Goal: Transaction & Acquisition: Purchase product/service

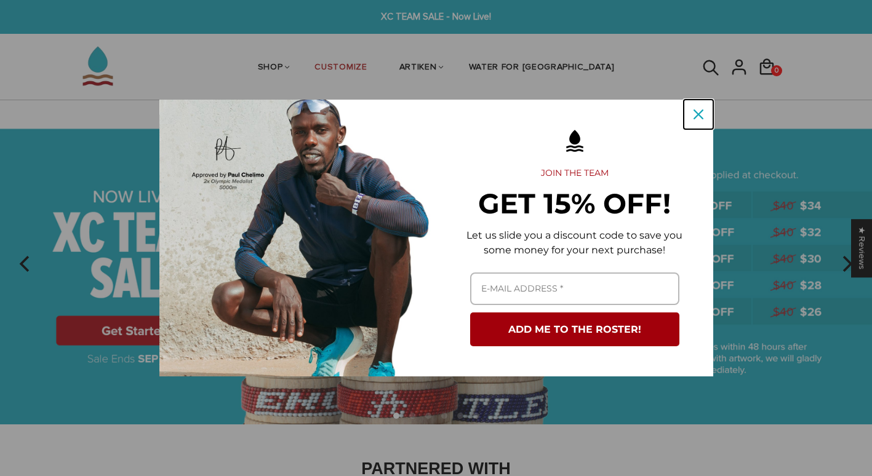
click at [710, 117] on button "Close" at bounding box center [699, 115] width 30 height 30
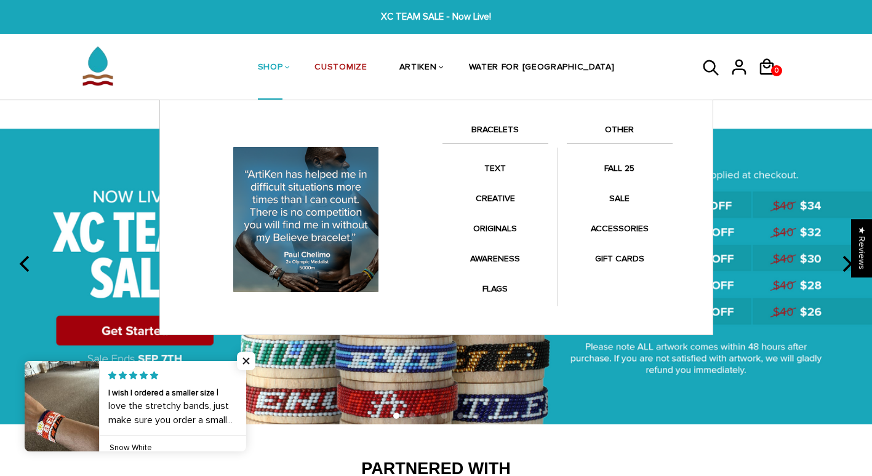
click at [502, 131] on link "BRACELETS" at bounding box center [496, 132] width 106 height 21
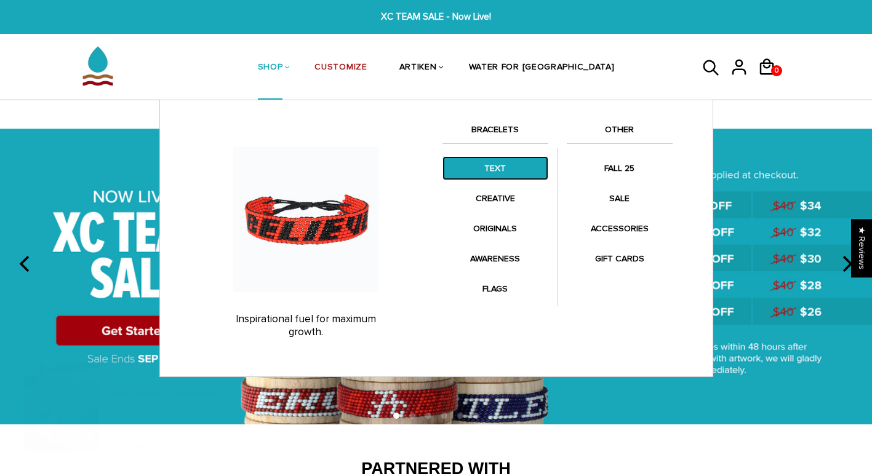
click at [480, 157] on link "TEXT" at bounding box center [496, 168] width 106 height 24
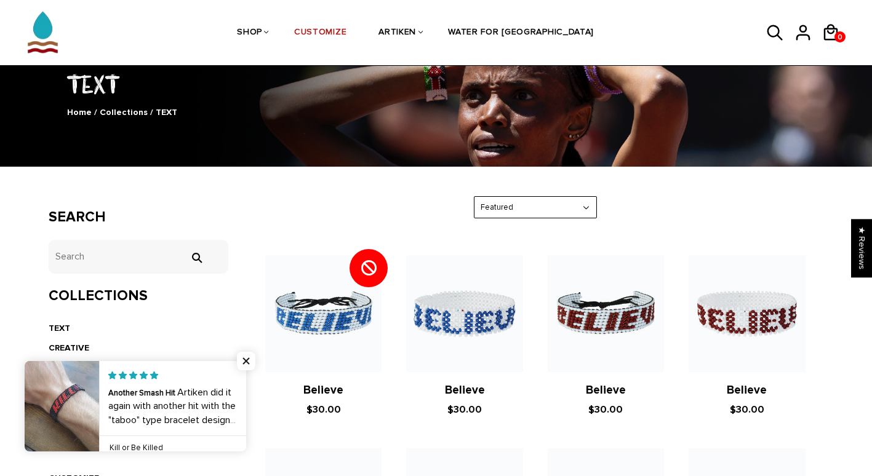
scroll to position [86, 0]
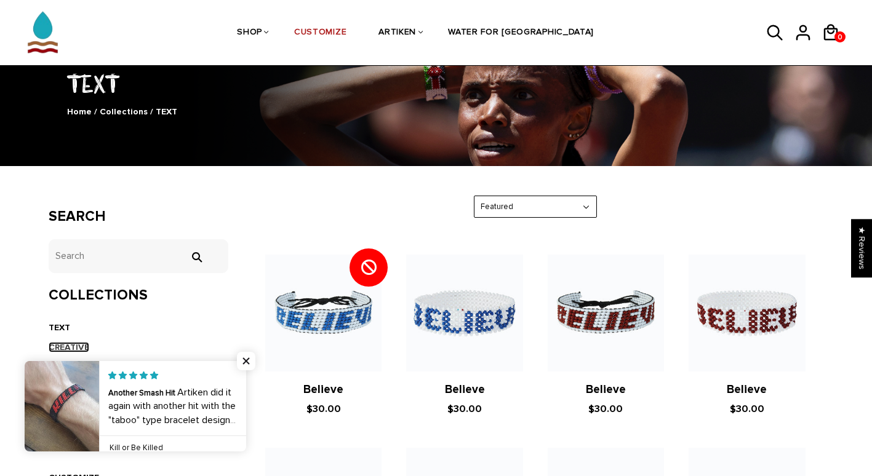
click at [78, 345] on link "CREATIVE" at bounding box center [69, 347] width 41 height 10
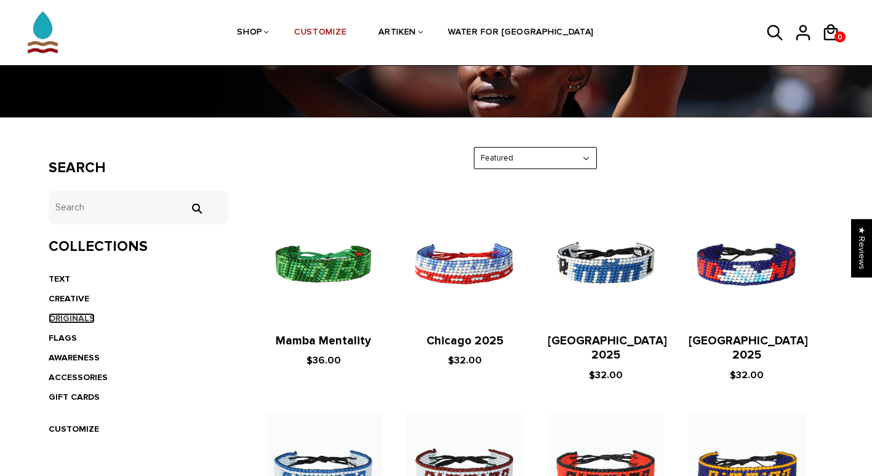
scroll to position [135, 0]
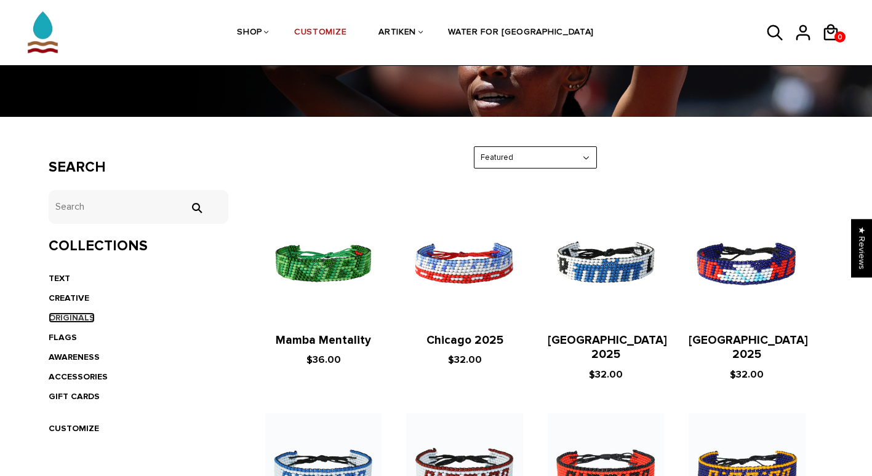
click at [73, 316] on link "ORIGINALS" at bounding box center [72, 318] width 46 height 10
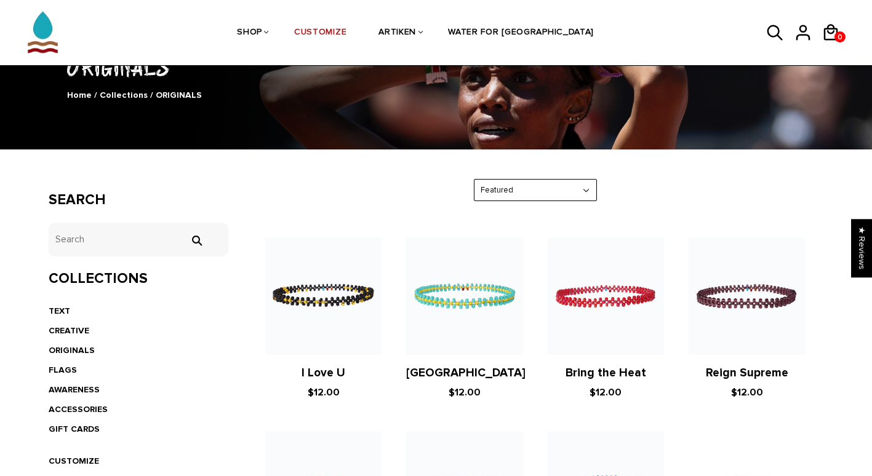
scroll to position [102, 0]
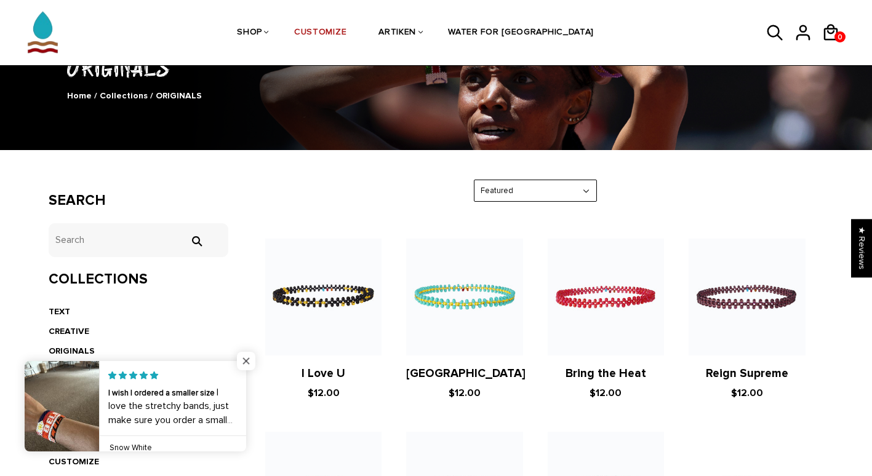
click at [247, 356] on span "Close popup widget" at bounding box center [246, 361] width 18 height 18
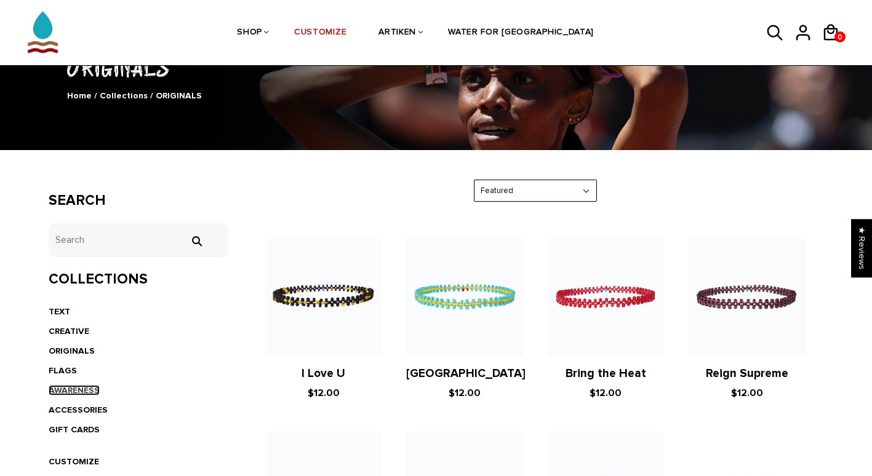
click at [74, 388] on link "AWARENESS" at bounding box center [74, 390] width 51 height 10
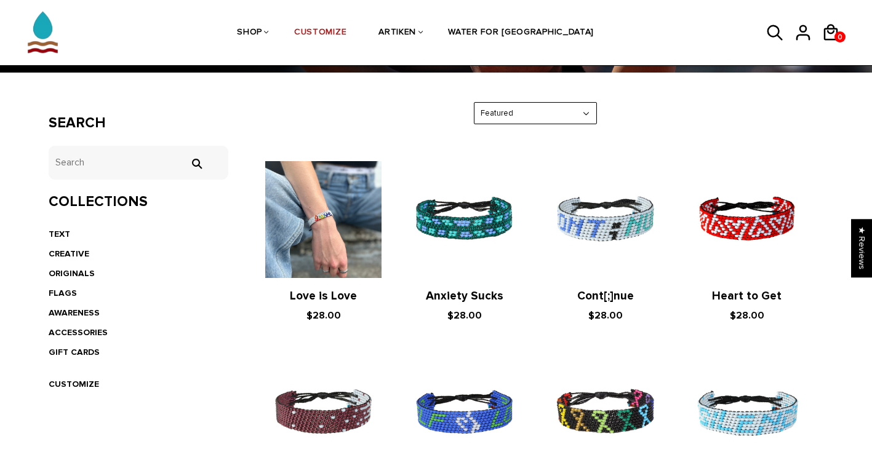
scroll to position [179, 0]
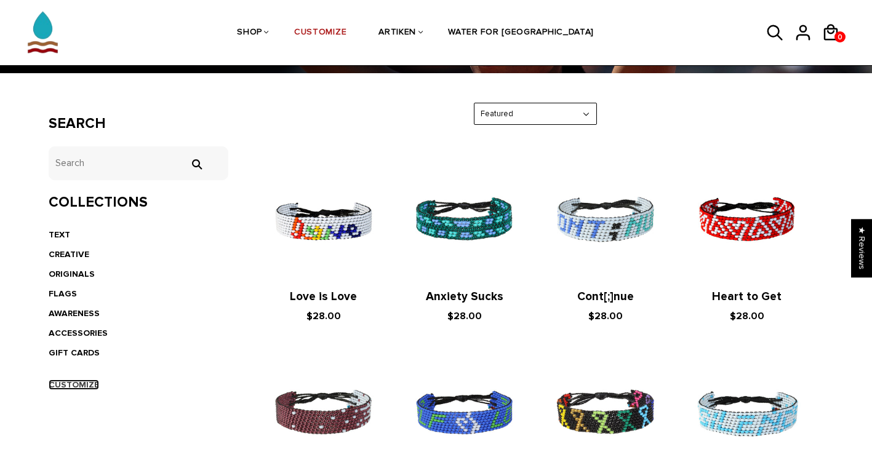
click at [57, 383] on link "CUSTOMIZE" at bounding box center [74, 385] width 50 height 10
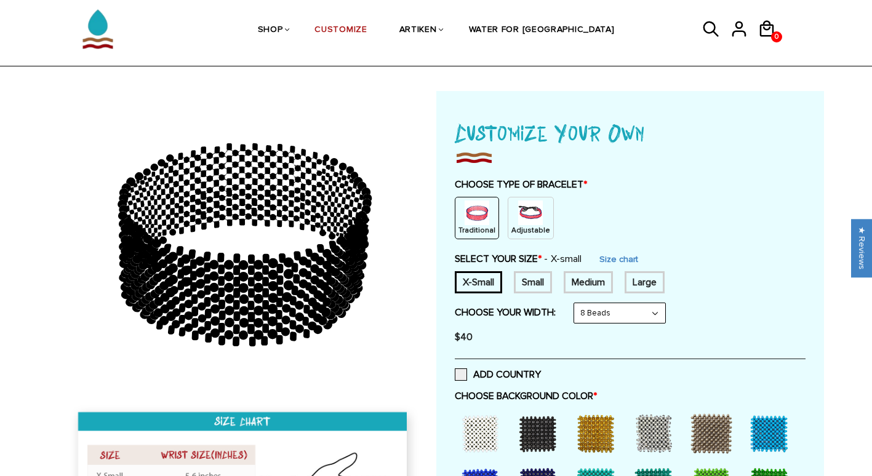
scroll to position [42, 0]
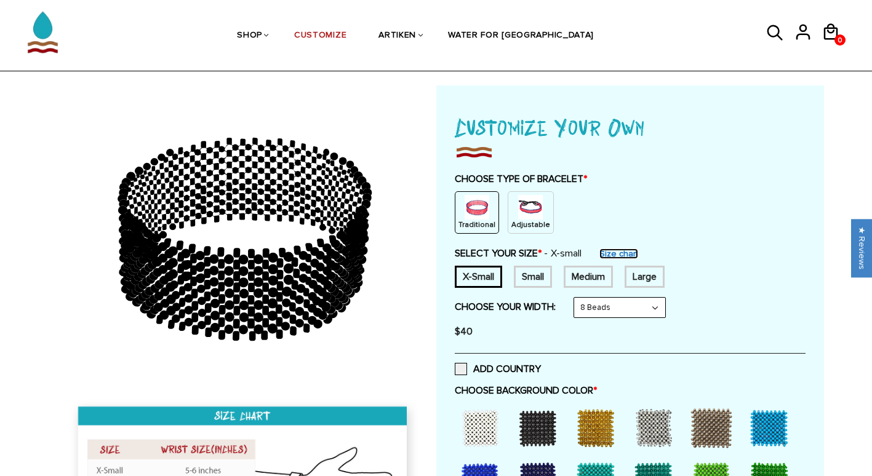
click at [616, 249] on link "Size chart" at bounding box center [619, 254] width 39 height 10
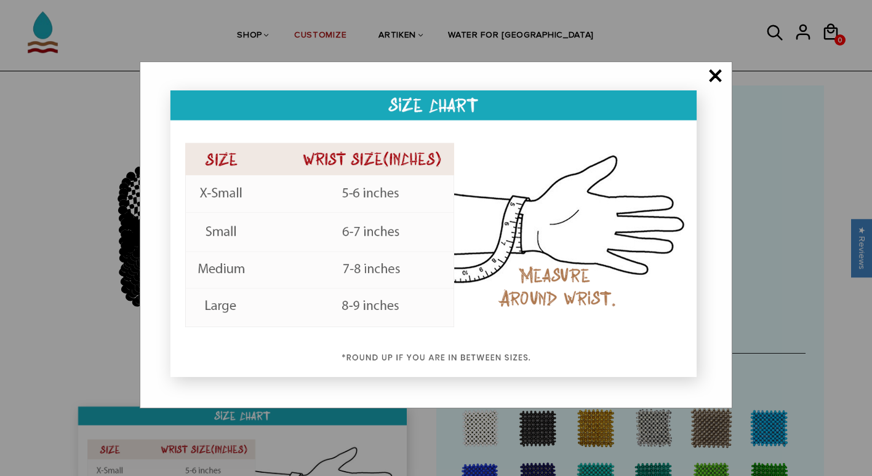
click at [714, 71] on span "×" at bounding box center [715, 77] width 15 height 12
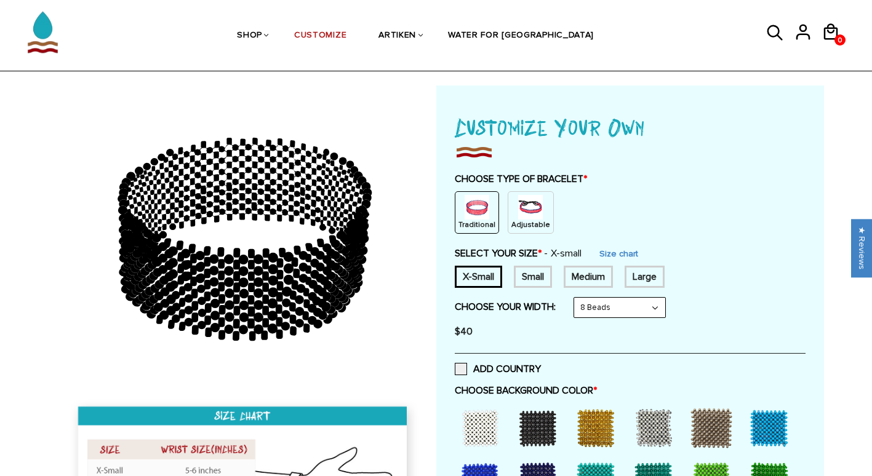
click at [518, 216] on img at bounding box center [530, 207] width 25 height 25
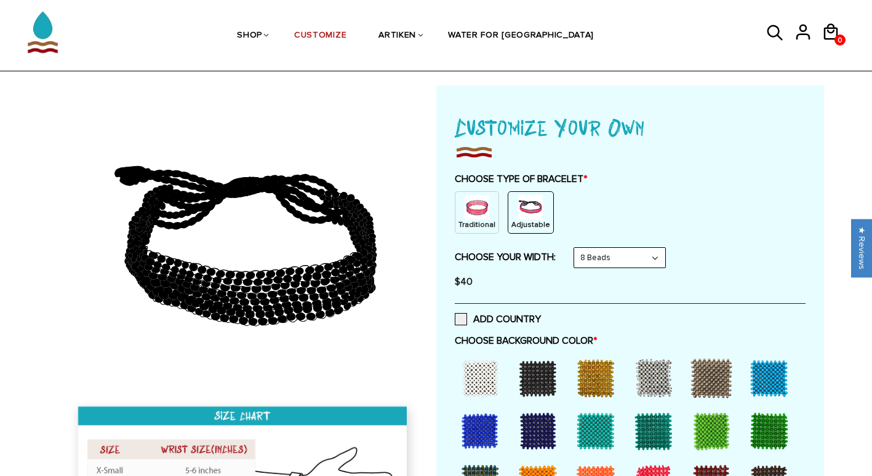
click at [603, 254] on select "8 Beads 6 Beads 10 Beads" at bounding box center [619, 258] width 91 height 20
click at [551, 245] on div "CHOOSE TYPE OF BRACELET * Traditional Adjustable Traditional / X-Small / 8 Bead…" at bounding box center [630, 234] width 351 height 122
click at [584, 258] on select "8 Beads 6 Beads 10 Beads" at bounding box center [619, 258] width 91 height 20
click at [577, 248] on select "8 Beads 6 Beads 10 Beads" at bounding box center [619, 258] width 91 height 20
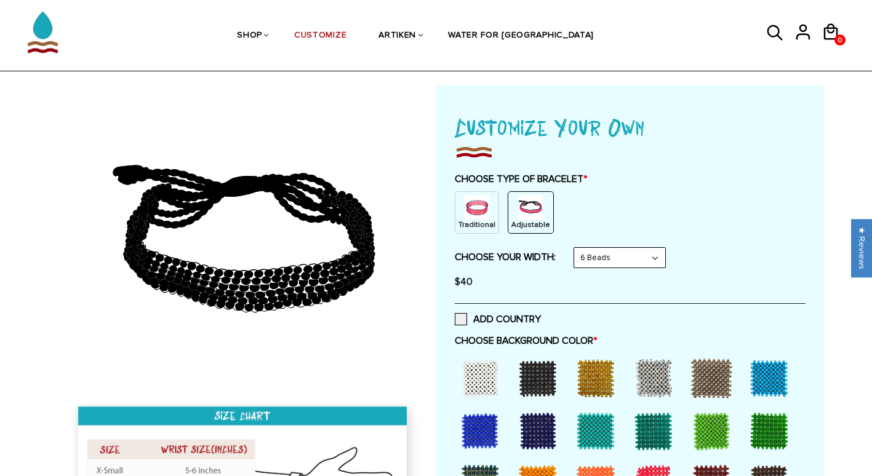
click at [599, 258] on select "8 Beads 6 Beads 10 Beads" at bounding box center [619, 258] width 91 height 20
select select "8-beads"
click at [577, 248] on select "8 Beads 6 Beads 10 Beads" at bounding box center [619, 258] width 91 height 20
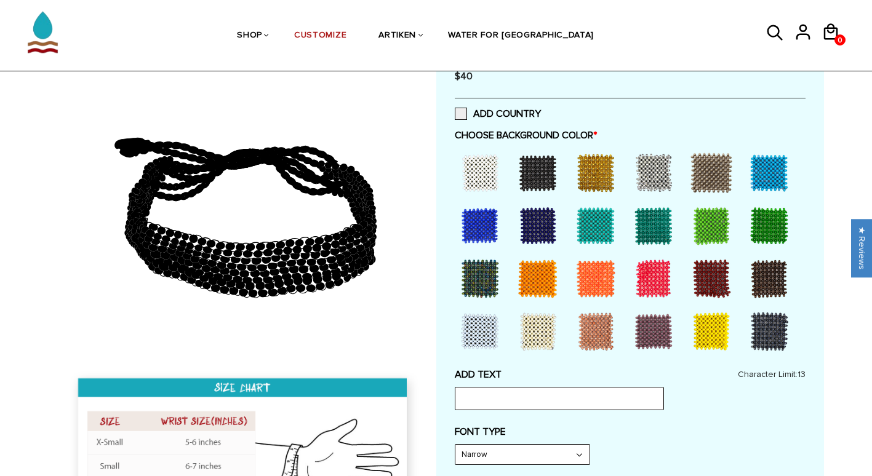
scroll to position [251, 0]
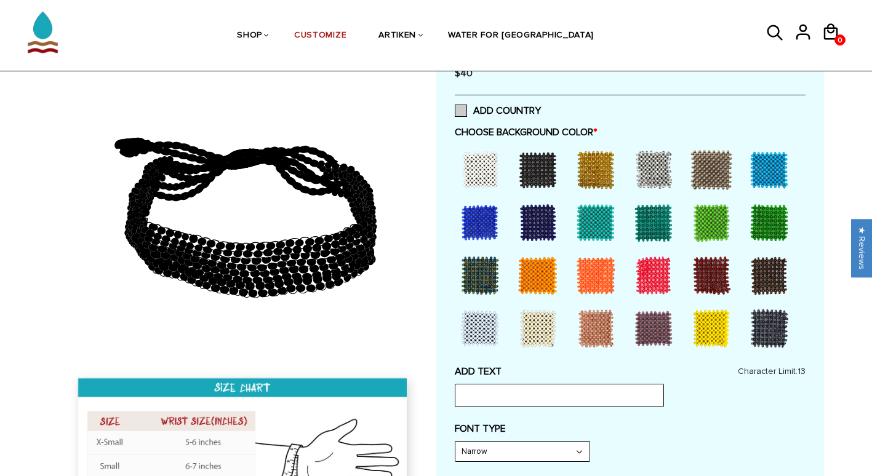
click at [460, 109] on span at bounding box center [461, 111] width 12 height 12
click at [541, 107] on input "ADD COUNTRY" at bounding box center [541, 107] width 0 height 0
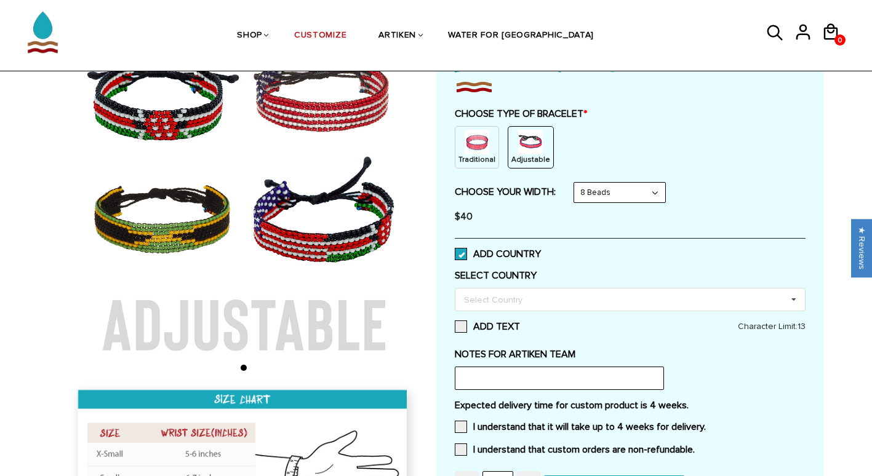
scroll to position [108, 0]
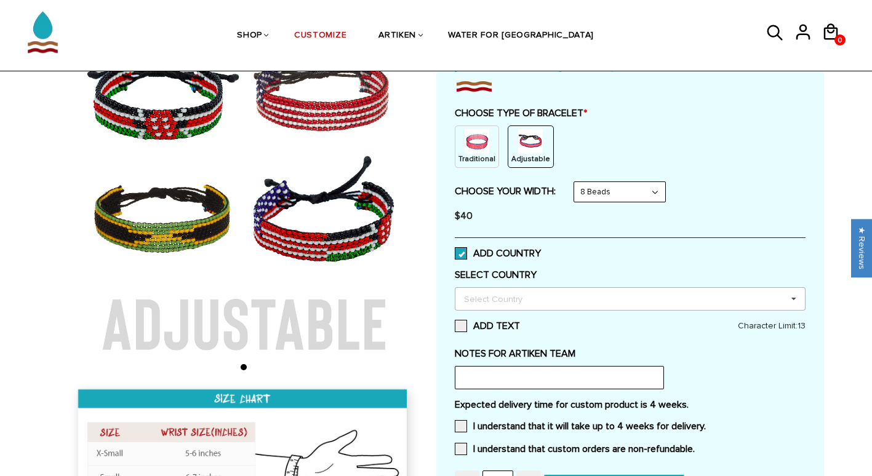
click at [475, 307] on div "Select Country Others Afghanistan Aland Islands Albania Algeria American Samoa …" at bounding box center [630, 298] width 351 height 23
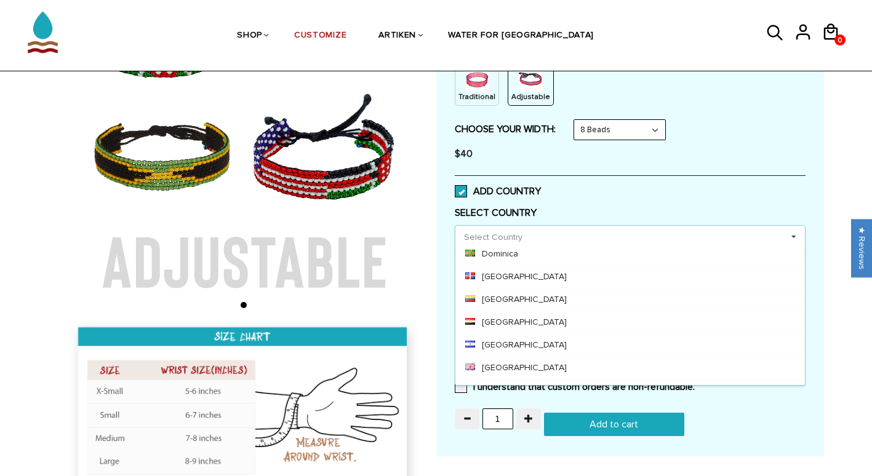
scroll to position [1421, 0]
click at [490, 203] on div "ADD COUNTRY" at bounding box center [630, 190] width 351 height 31
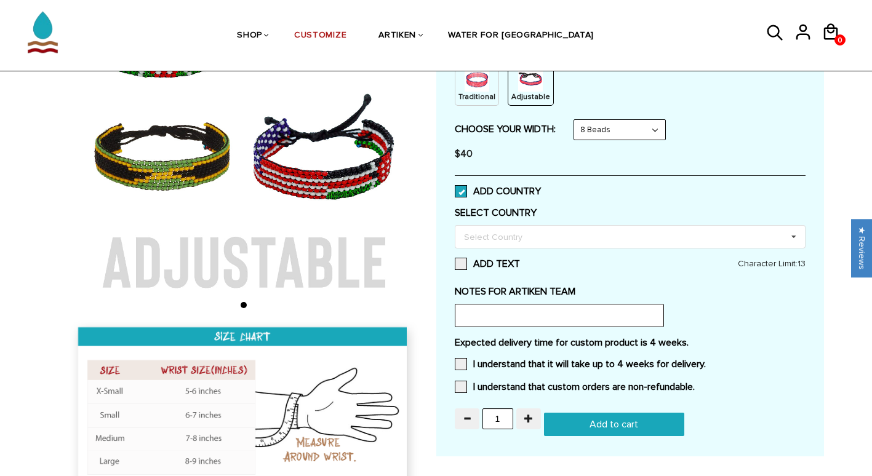
click at [456, 186] on span at bounding box center [461, 191] width 12 height 12
click at [541, 188] on input "ADD COUNTRY" at bounding box center [541, 188] width 0 height 0
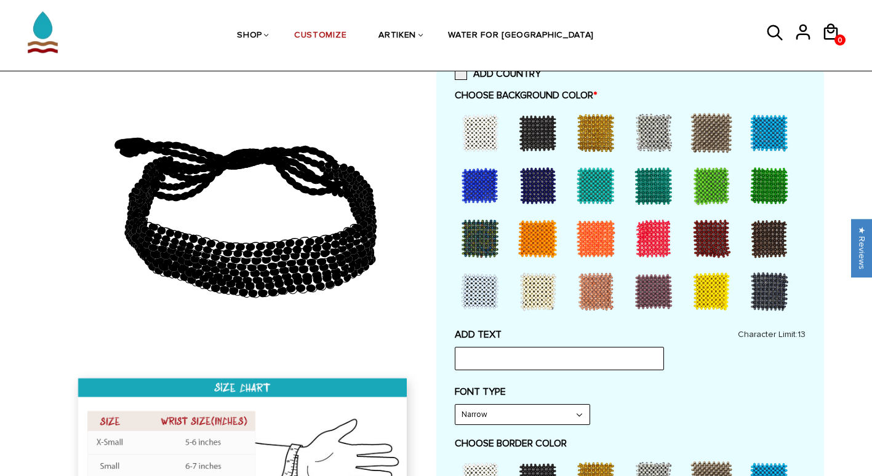
scroll to position [289, 0]
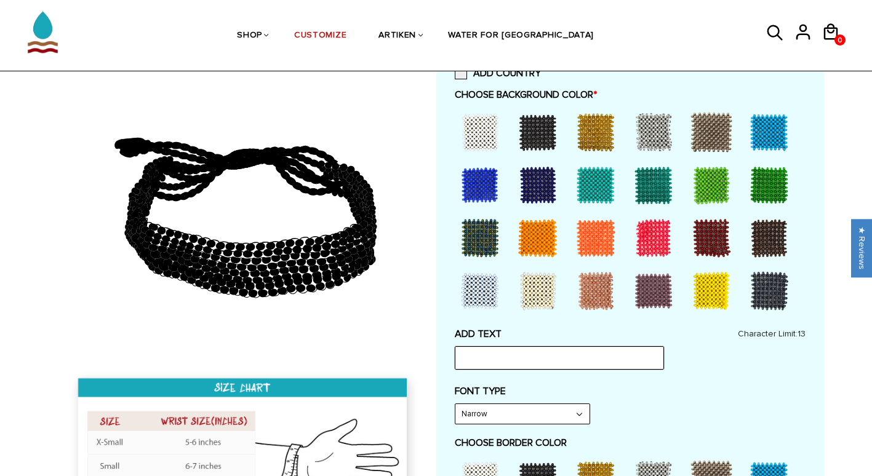
click at [478, 364] on input "text" at bounding box center [559, 358] width 209 height 23
click at [492, 354] on input "text" at bounding box center [559, 358] width 209 height 23
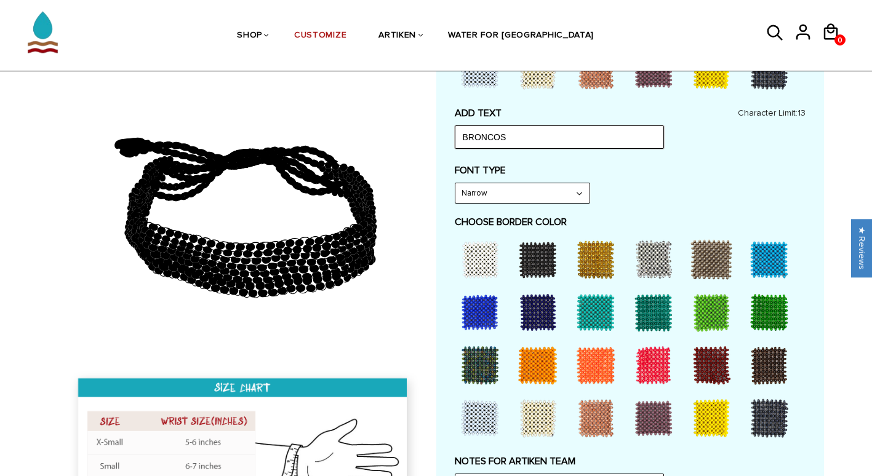
scroll to position [508, 0]
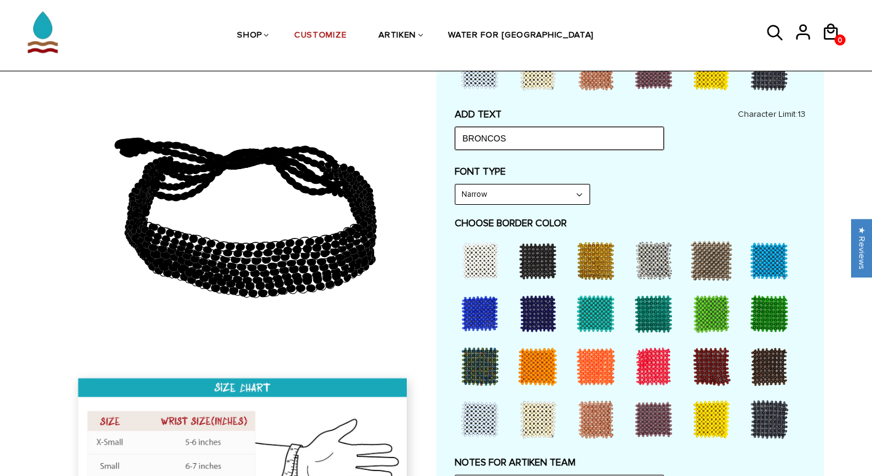
type input "BRONCOS"
click at [490, 196] on select "Narrow Bold" at bounding box center [523, 195] width 134 height 20
click at [544, 186] on select "Narrow Bold" at bounding box center [523, 195] width 134 height 20
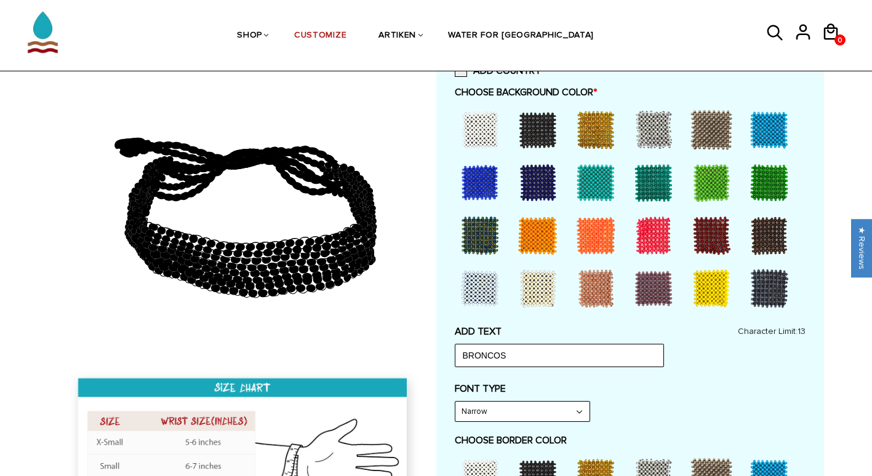
scroll to position [291, 0]
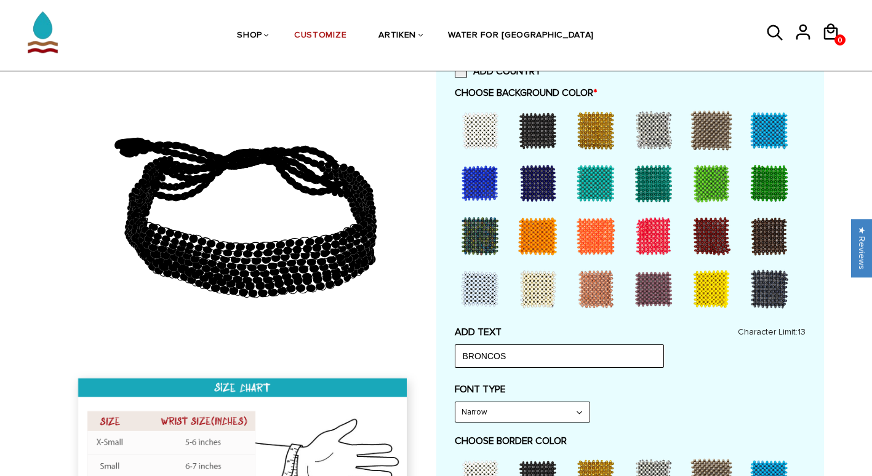
click at [608, 287] on div at bounding box center [595, 289] width 49 height 49
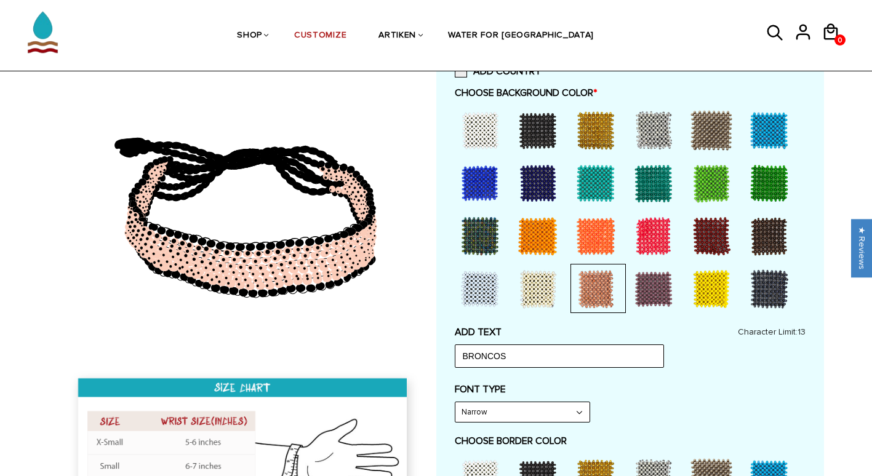
click at [665, 287] on div at bounding box center [653, 289] width 49 height 49
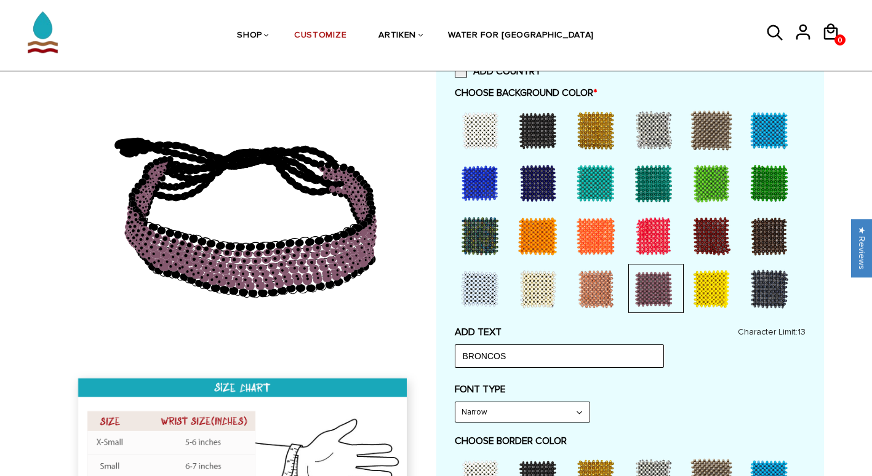
click at [708, 278] on div at bounding box center [711, 289] width 49 height 49
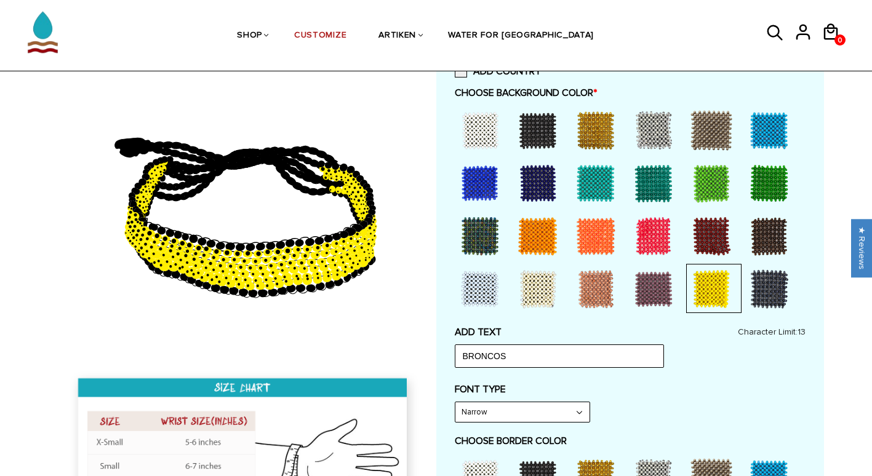
click at [590, 130] on div at bounding box center [595, 130] width 49 height 49
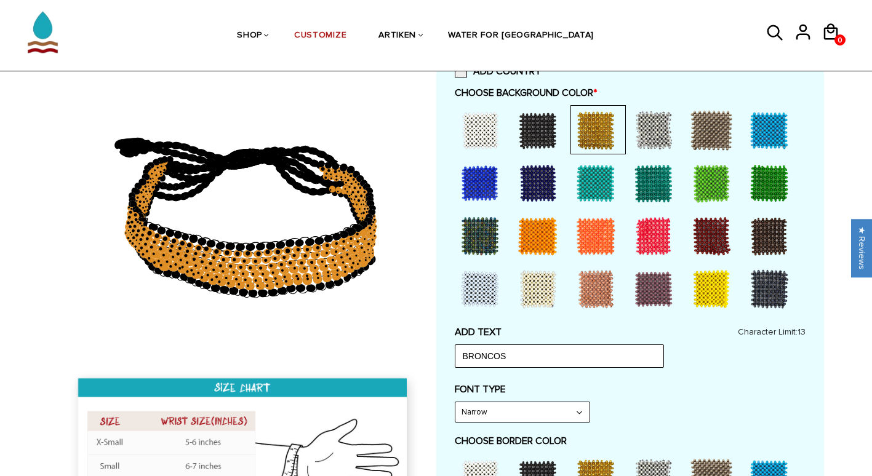
click at [723, 146] on div at bounding box center [711, 130] width 49 height 49
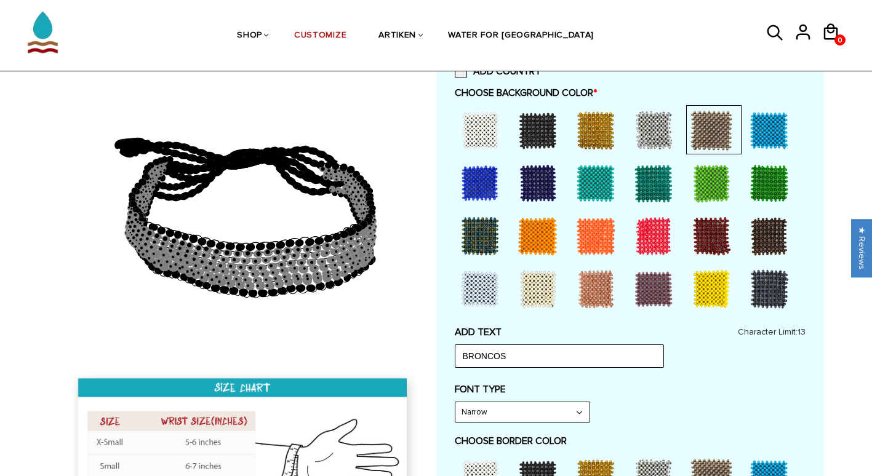
click at [476, 230] on div at bounding box center [480, 236] width 49 height 49
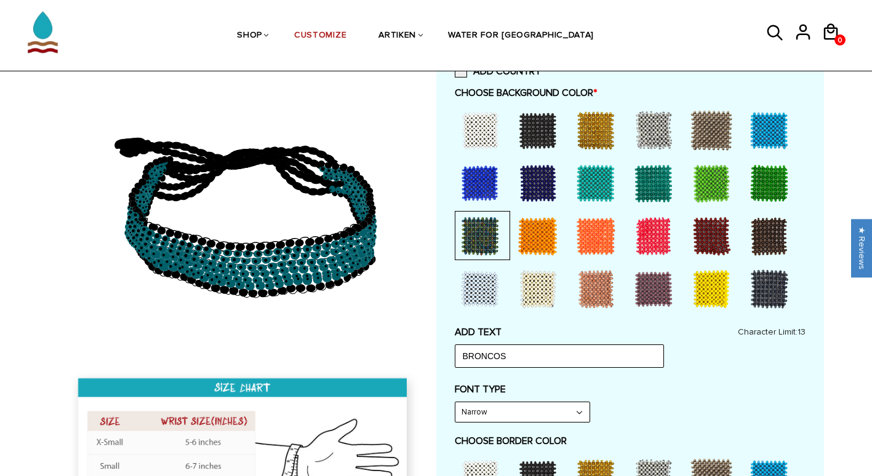
click at [481, 194] on div at bounding box center [480, 183] width 49 height 49
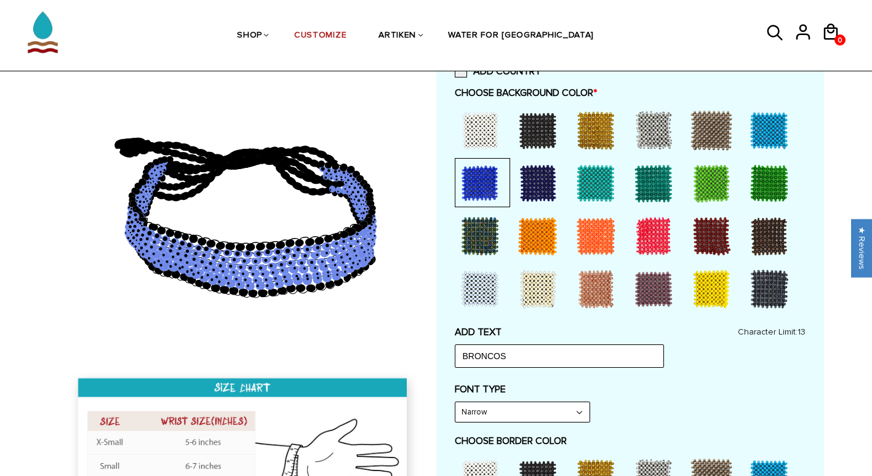
click at [546, 194] on div at bounding box center [537, 183] width 49 height 49
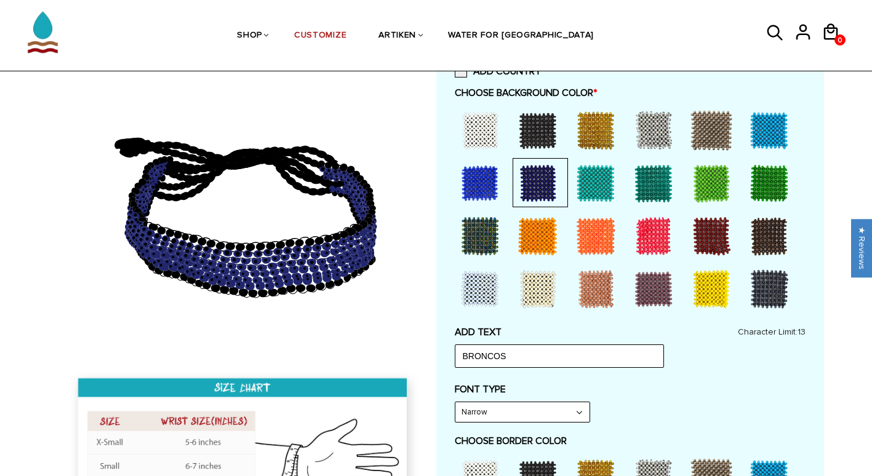
click at [765, 243] on div at bounding box center [769, 236] width 49 height 49
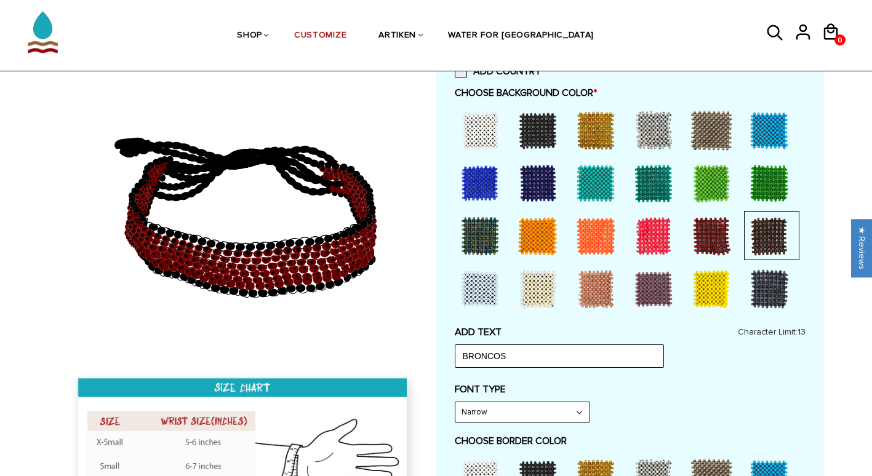
click at [711, 236] on div at bounding box center [711, 236] width 49 height 49
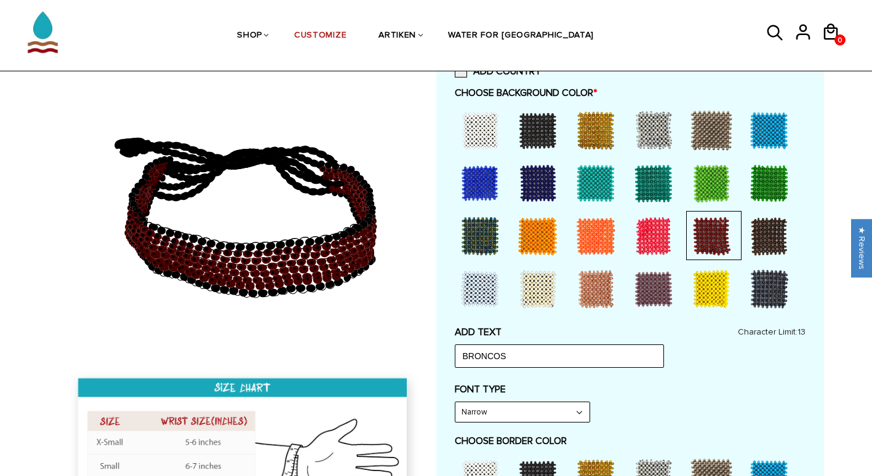
click at [780, 246] on div at bounding box center [769, 236] width 49 height 49
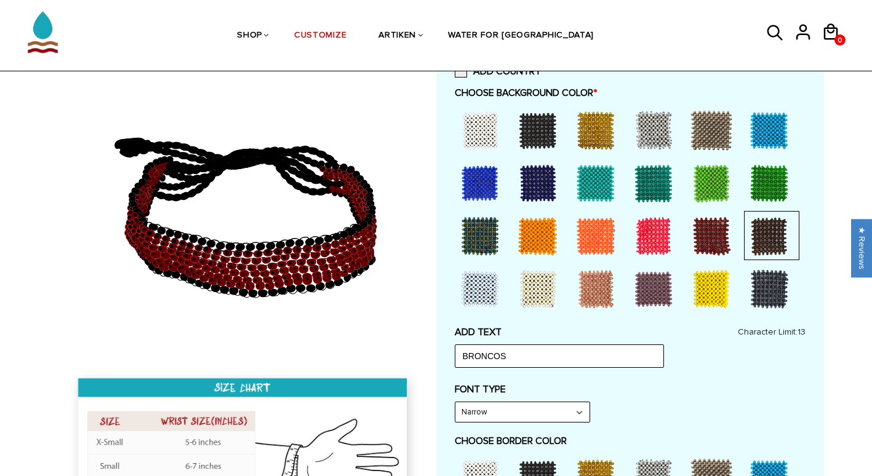
click at [648, 297] on div at bounding box center [653, 289] width 49 height 49
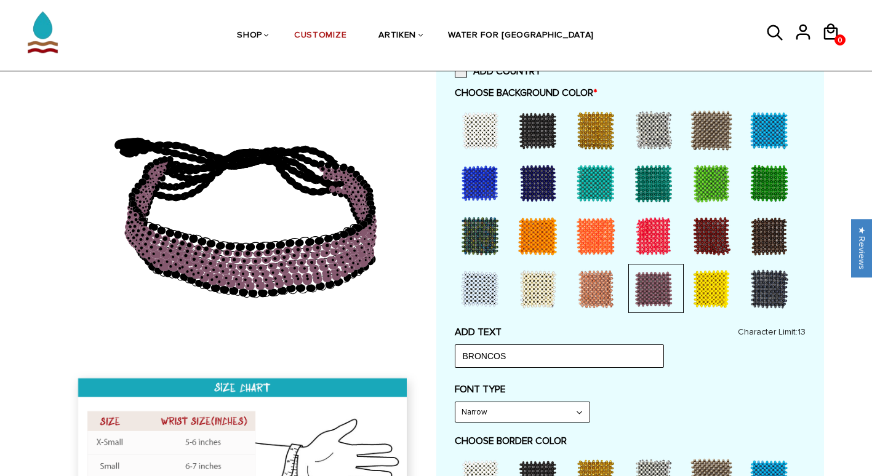
click at [766, 290] on div at bounding box center [769, 289] width 49 height 49
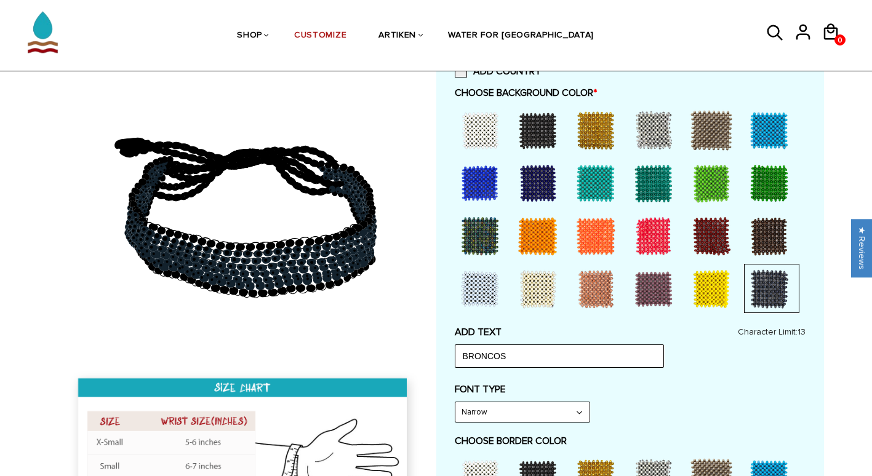
click at [705, 129] on div at bounding box center [711, 130] width 49 height 49
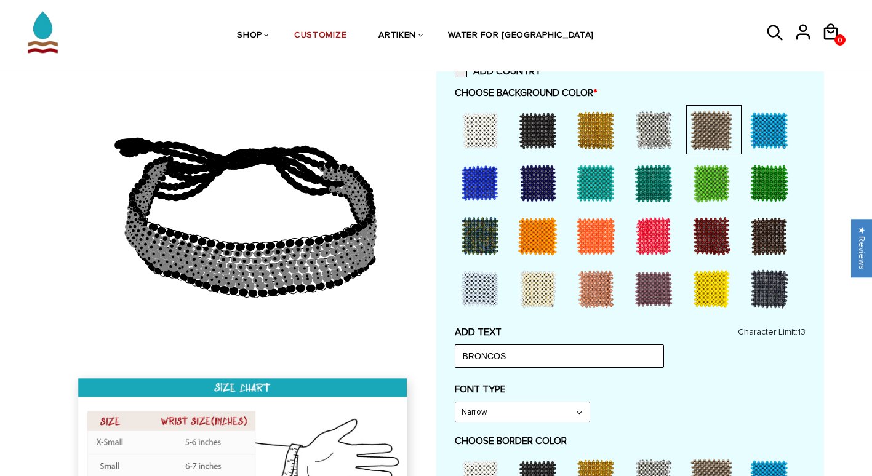
click at [687, 130] on div at bounding box center [711, 130] width 49 height 49
click at [641, 123] on div at bounding box center [653, 130] width 49 height 49
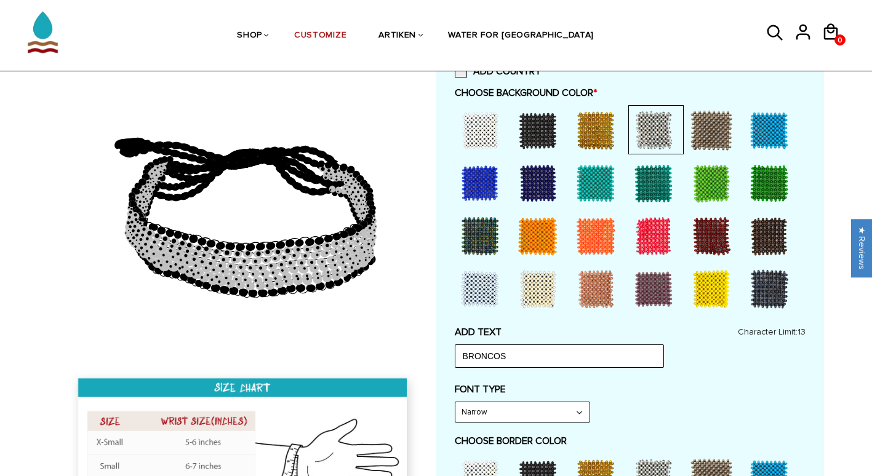
click at [714, 134] on div at bounding box center [711, 130] width 49 height 49
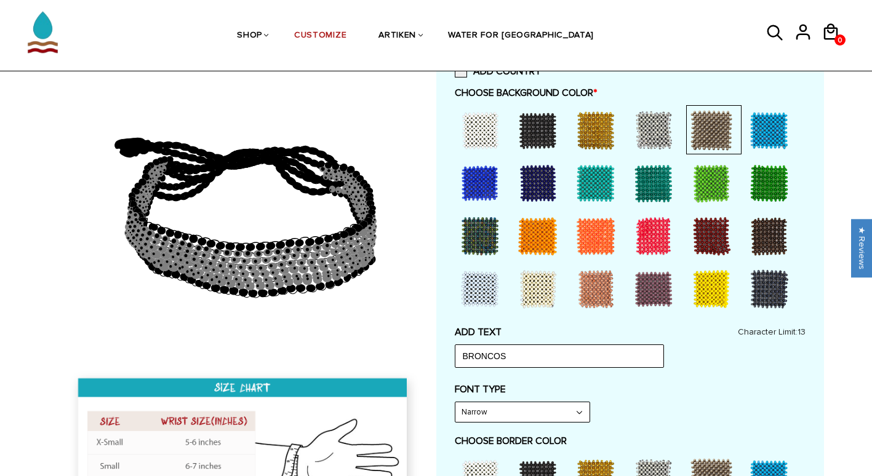
click at [657, 181] on div at bounding box center [653, 183] width 49 height 49
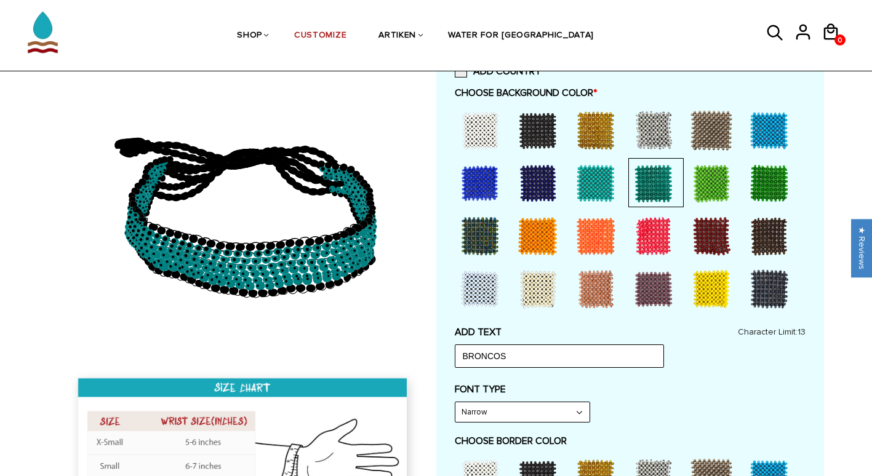
click at [708, 187] on div at bounding box center [711, 183] width 49 height 49
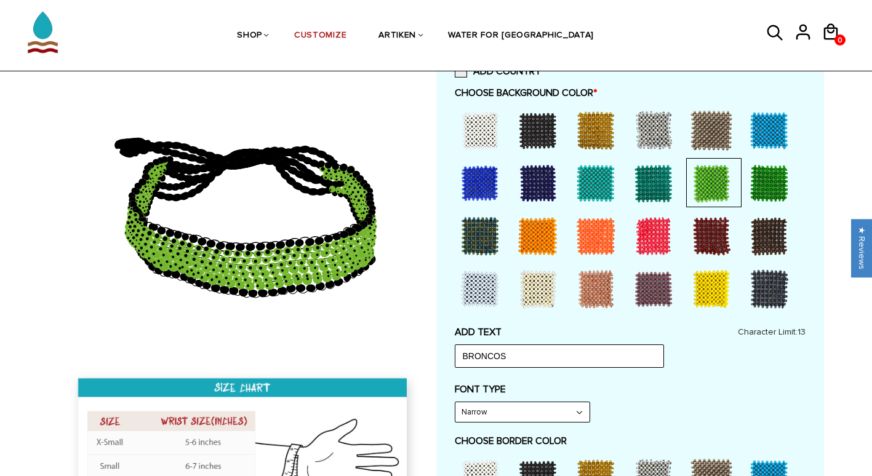
click at [774, 180] on div at bounding box center [769, 183] width 49 height 49
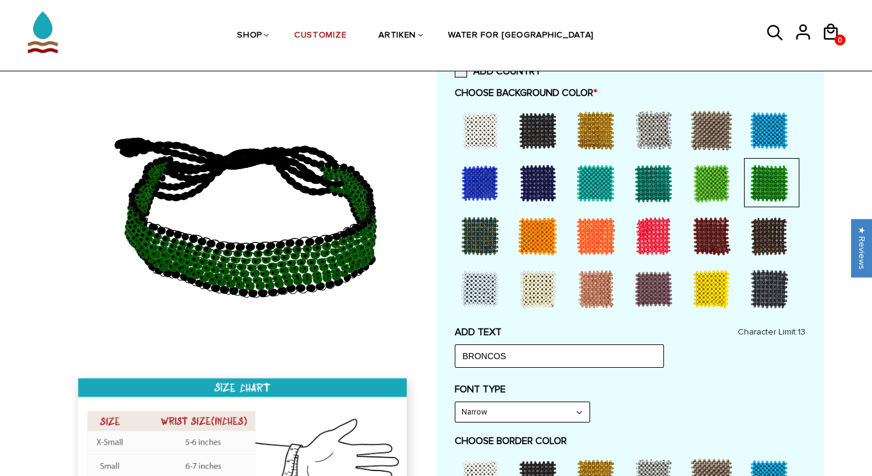
click at [590, 180] on div at bounding box center [595, 183] width 49 height 49
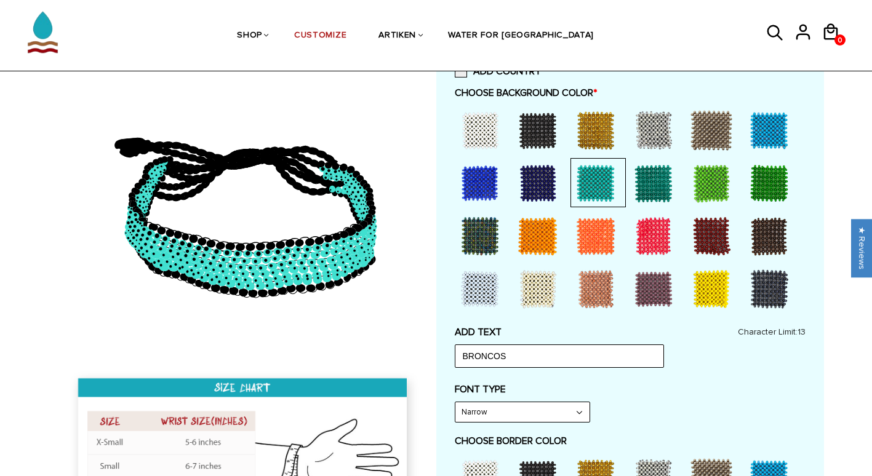
click at [529, 176] on div at bounding box center [537, 183] width 49 height 49
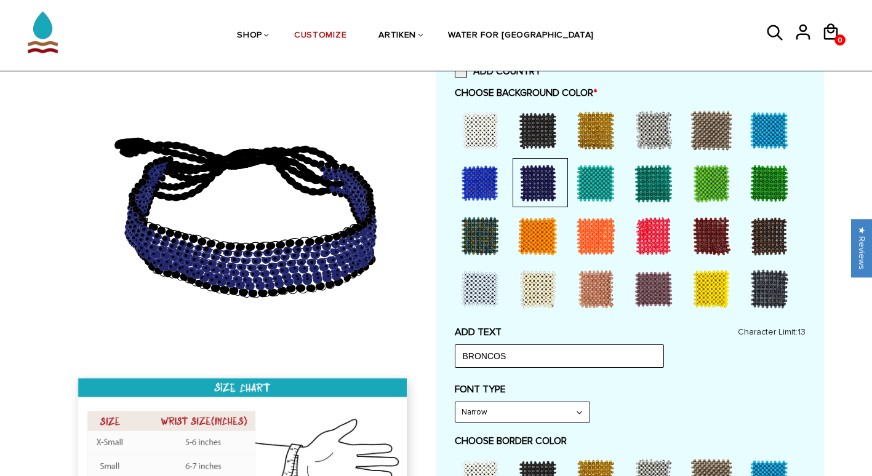
click at [472, 236] on div at bounding box center [480, 236] width 49 height 49
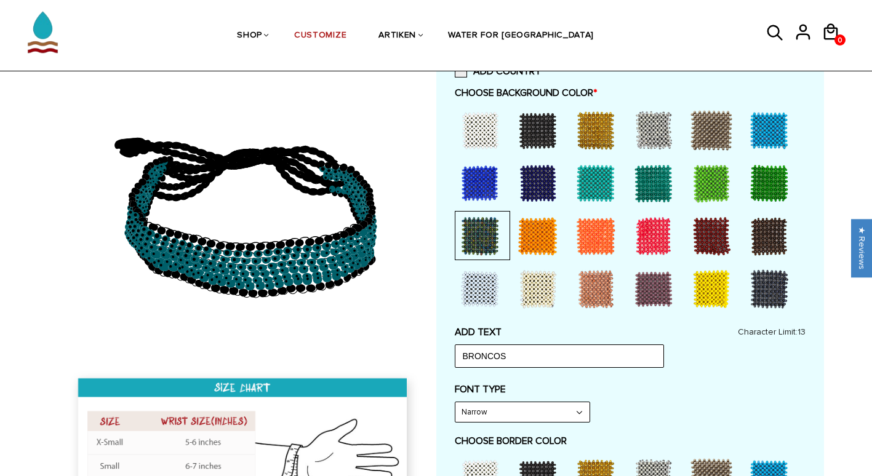
click at [468, 195] on div at bounding box center [480, 183] width 49 height 49
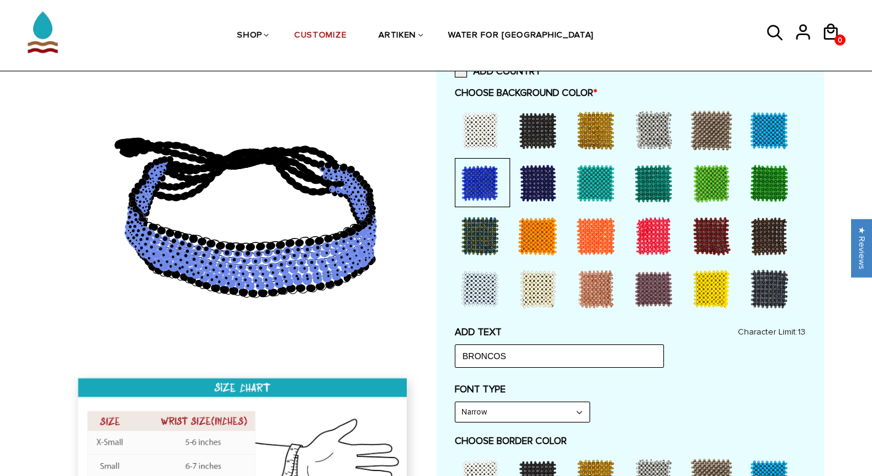
click at [653, 130] on div at bounding box center [653, 130] width 49 height 49
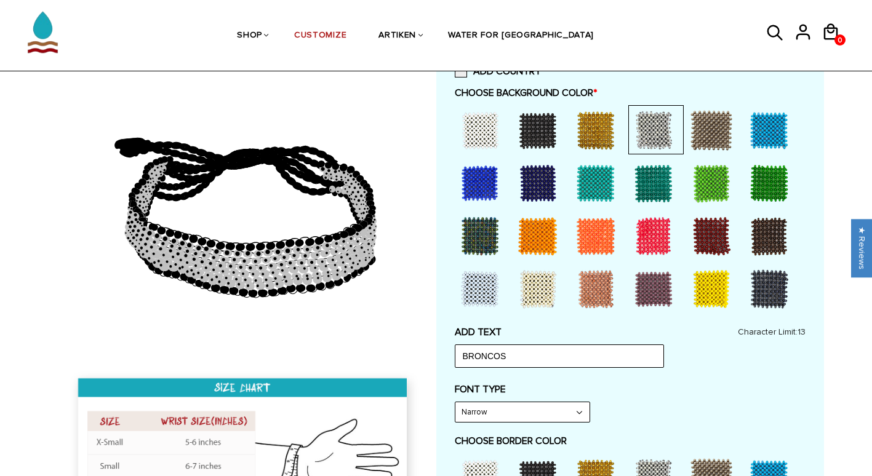
click at [729, 134] on div at bounding box center [711, 130] width 49 height 49
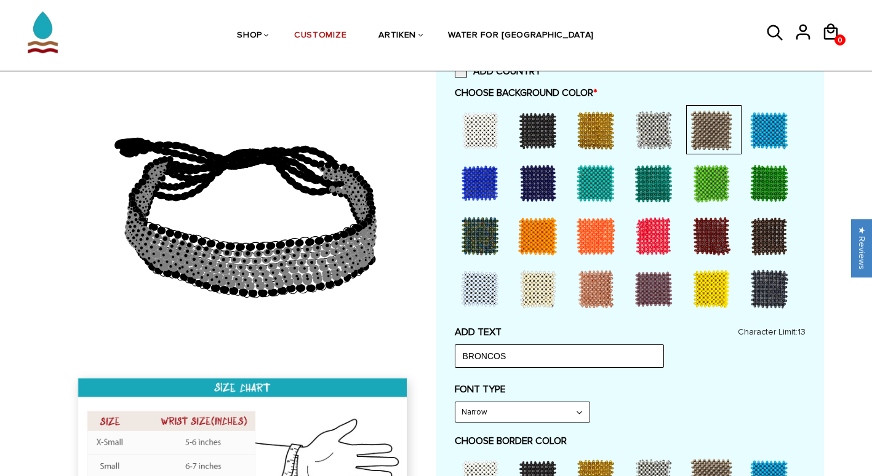
click at [762, 231] on div at bounding box center [769, 236] width 49 height 49
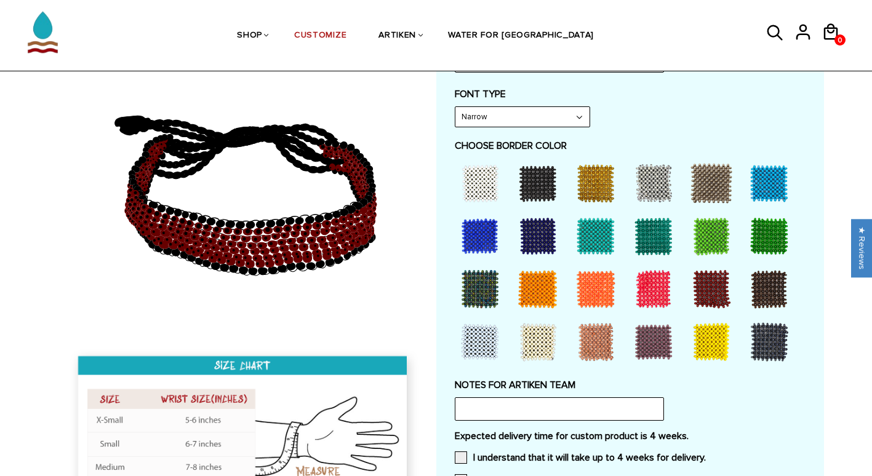
scroll to position [584, 0]
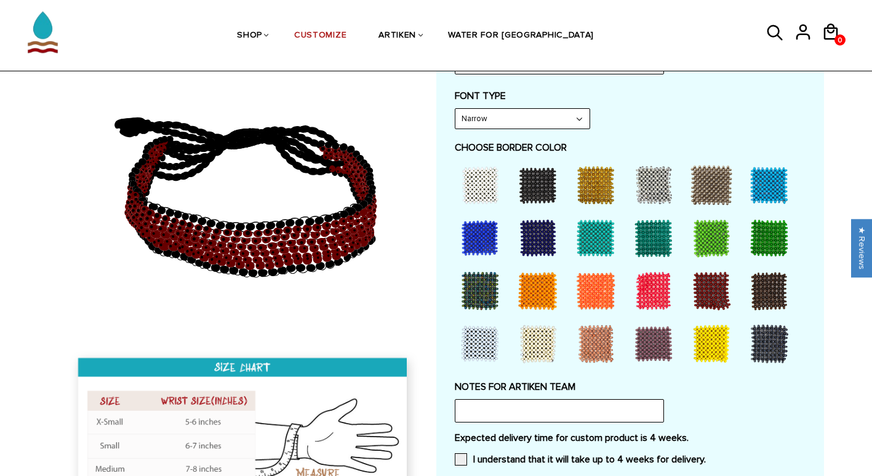
click at [599, 195] on div at bounding box center [595, 185] width 49 height 49
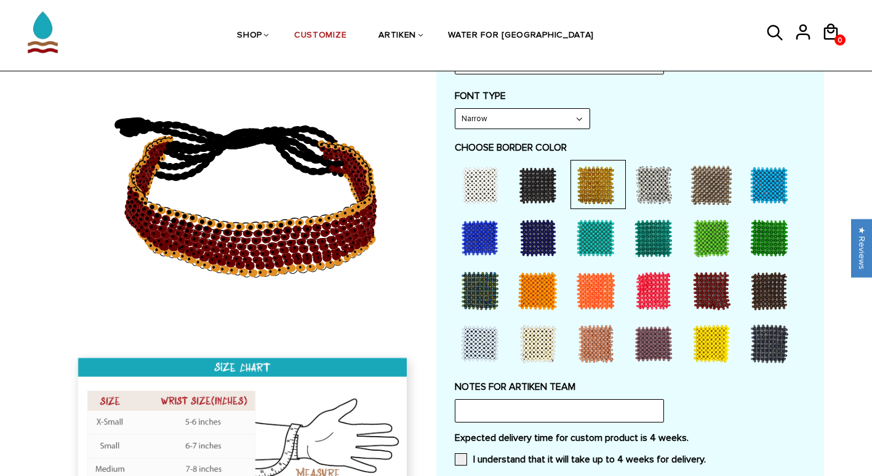
click at [719, 299] on div at bounding box center [711, 291] width 49 height 49
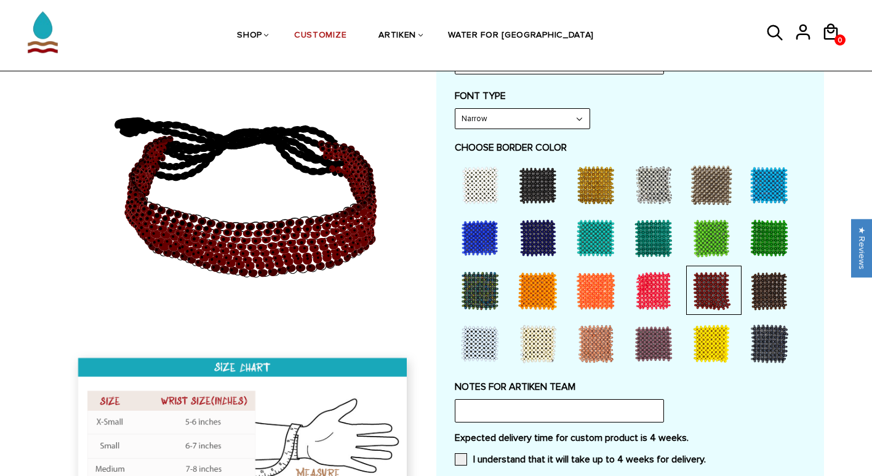
click at [805, 284] on div at bounding box center [630, 266] width 351 height 212
click at [781, 286] on div at bounding box center [769, 291] width 49 height 49
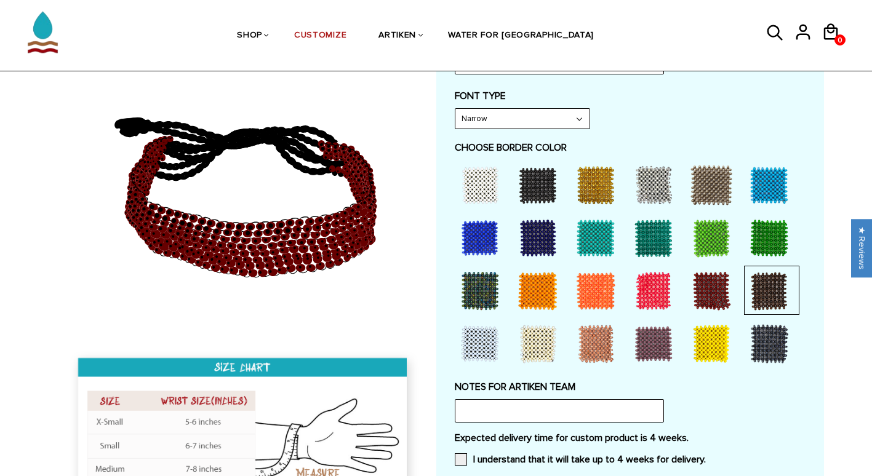
click at [561, 188] on div at bounding box center [537, 185] width 49 height 49
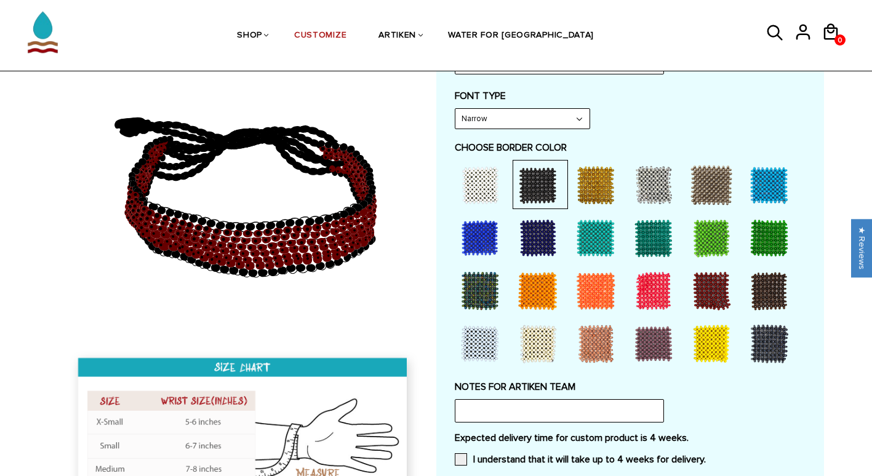
click at [600, 191] on div at bounding box center [595, 185] width 49 height 49
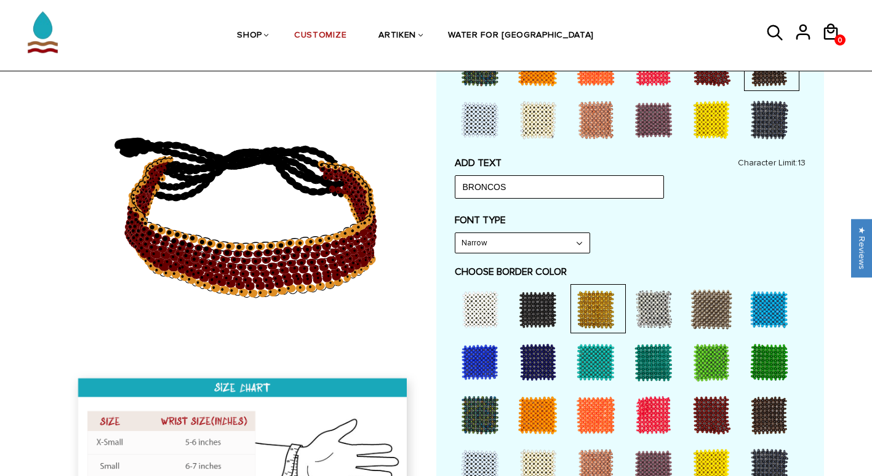
scroll to position [480, 0]
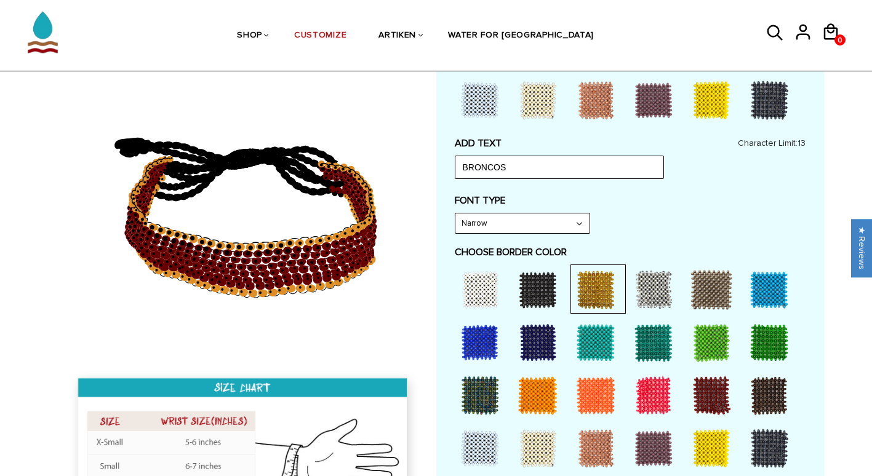
click at [704, 443] on div at bounding box center [711, 448] width 49 height 49
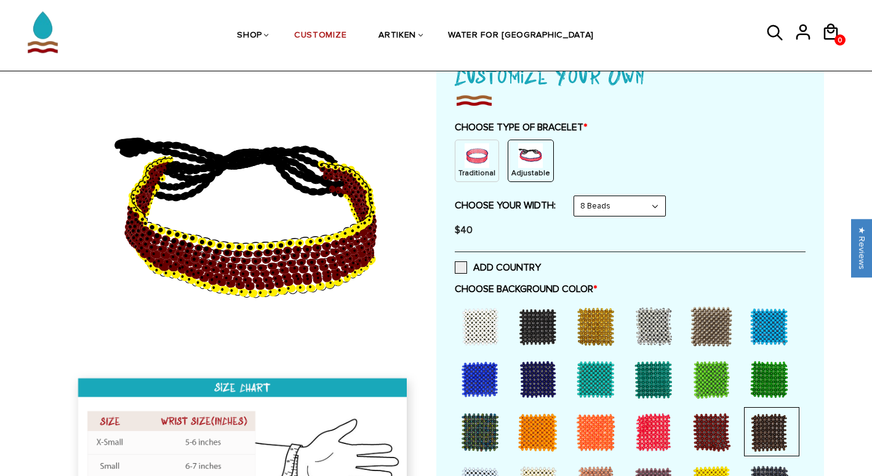
scroll to position [0, 0]
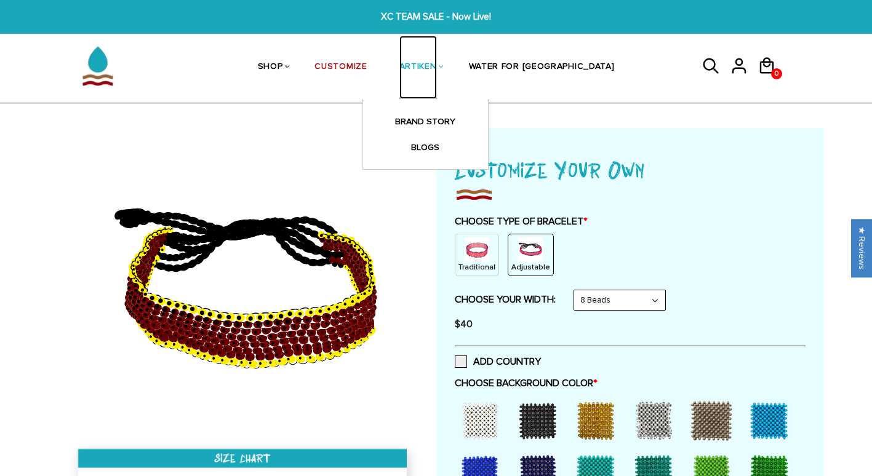
click at [437, 60] on link "ARTIKEN" at bounding box center [418, 67] width 38 height 63
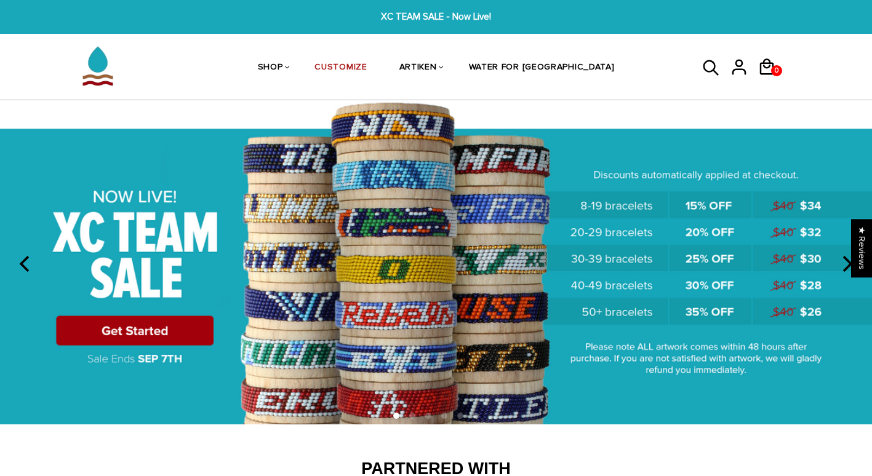
click at [155, 329] on img at bounding box center [436, 262] width 872 height 324
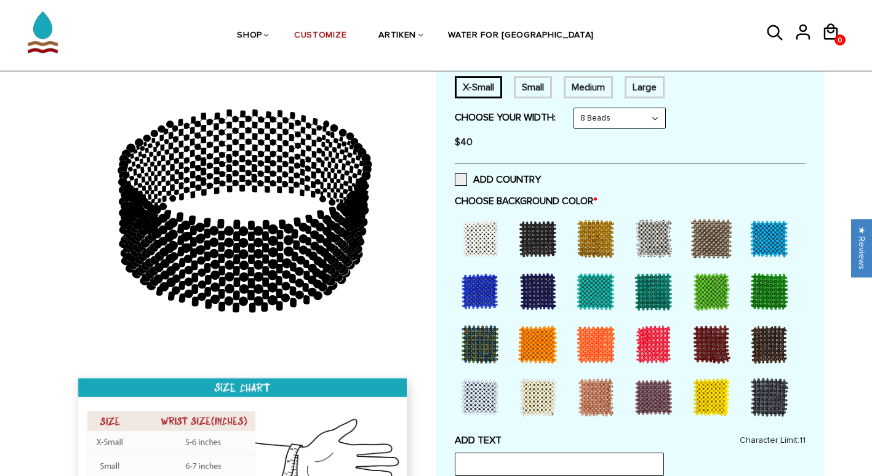
scroll to position [231, 0]
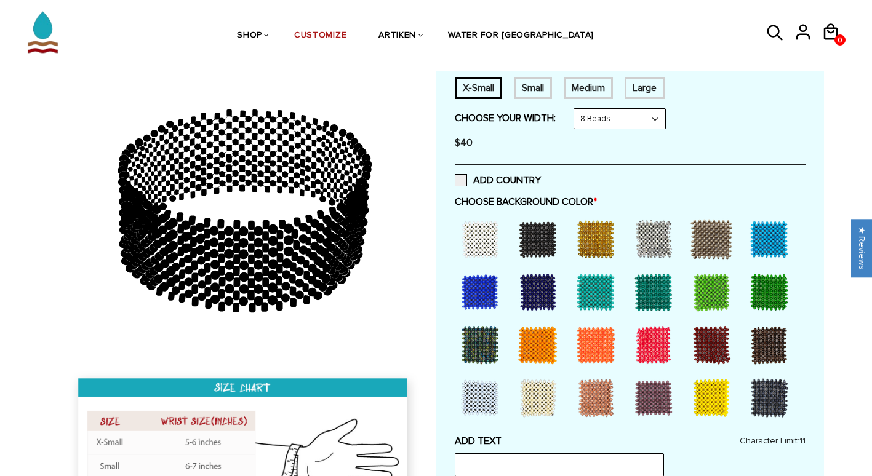
click at [462, 165] on div "ADD COUNTRY" at bounding box center [630, 179] width 351 height 31
click at [461, 179] on span at bounding box center [461, 180] width 12 height 12
click at [541, 177] on input "ADD COUNTRY" at bounding box center [541, 177] width 0 height 0
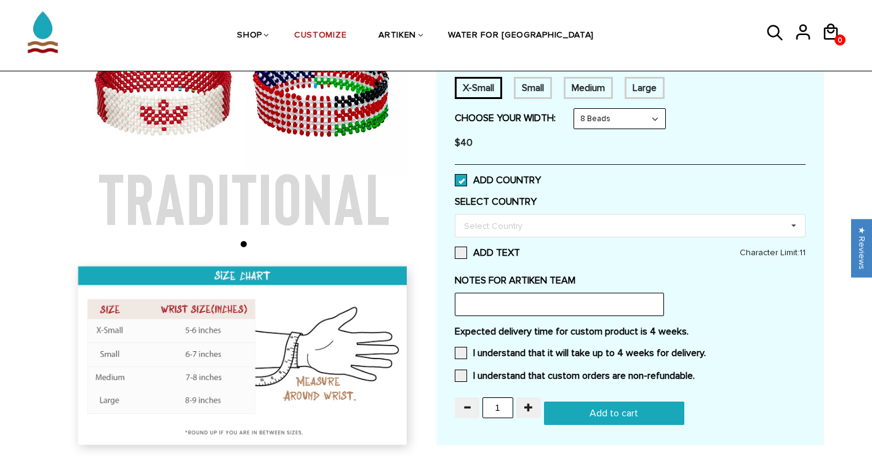
click at [461, 179] on span at bounding box center [461, 180] width 12 height 12
click at [541, 177] on input "ADD COUNTRY" at bounding box center [541, 177] width 0 height 0
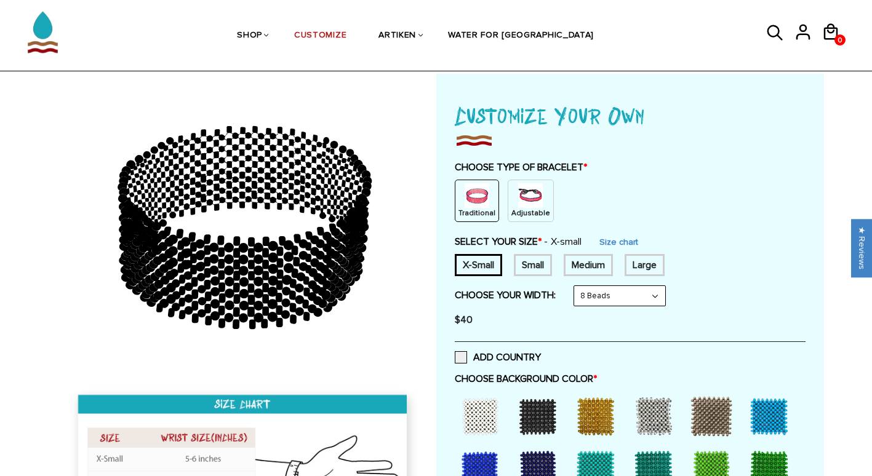
scroll to position [64, 0]
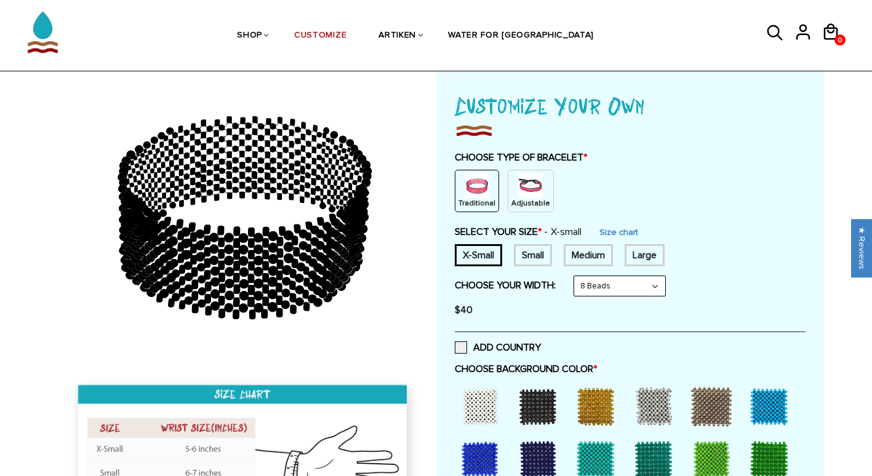
click at [522, 186] on img at bounding box center [530, 186] width 25 height 25
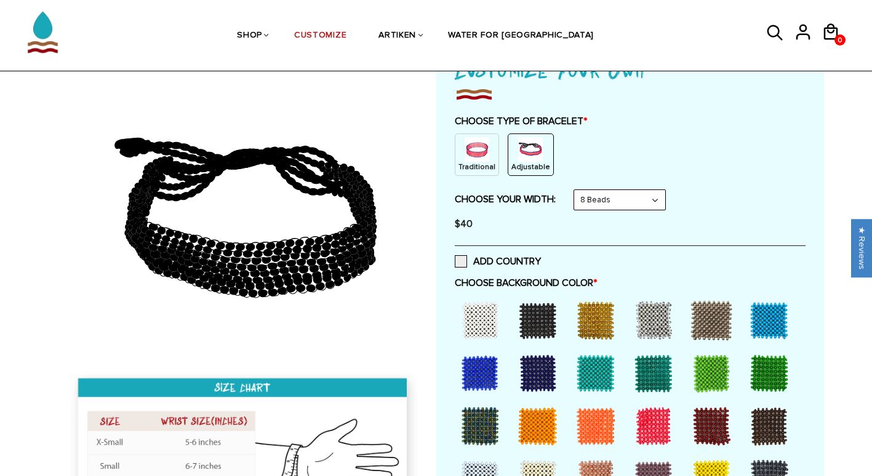
scroll to position [101, 0]
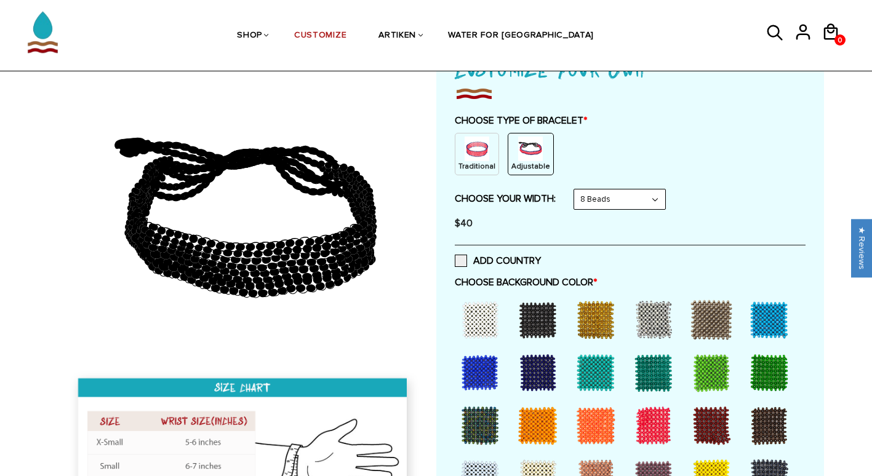
click at [623, 201] on select "8 Beads 6 Beads 10 Beads" at bounding box center [619, 200] width 91 height 20
click at [577, 190] on select "8 Beads 6 Beads 10 Beads" at bounding box center [619, 200] width 91 height 20
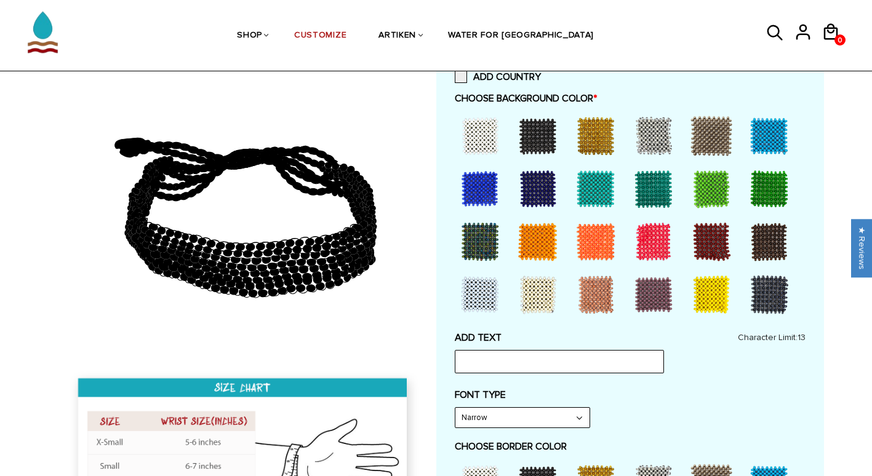
scroll to position [286, 0]
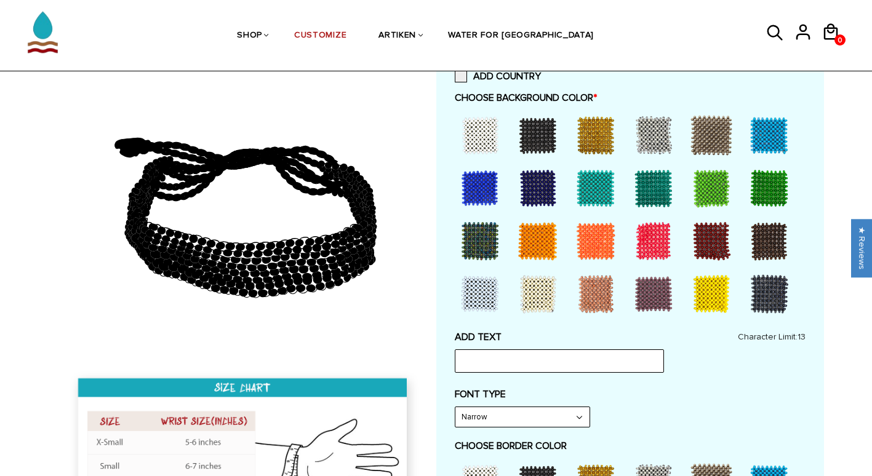
click at [782, 232] on div at bounding box center [769, 241] width 49 height 49
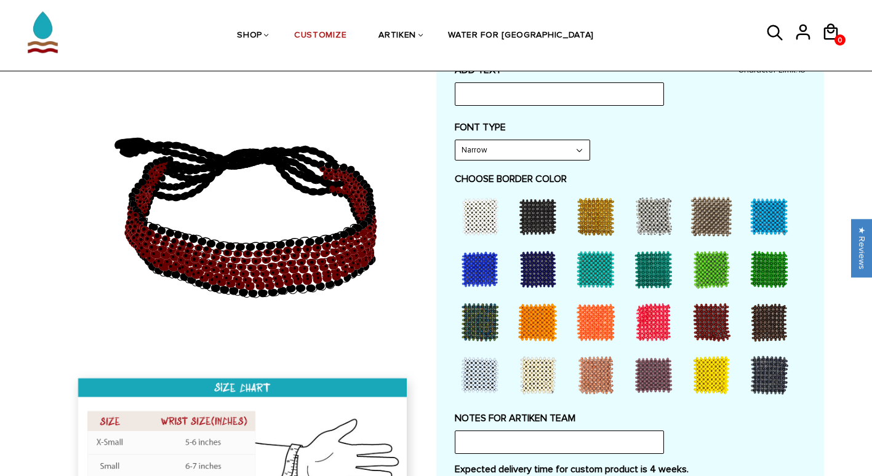
scroll to position [552, 0]
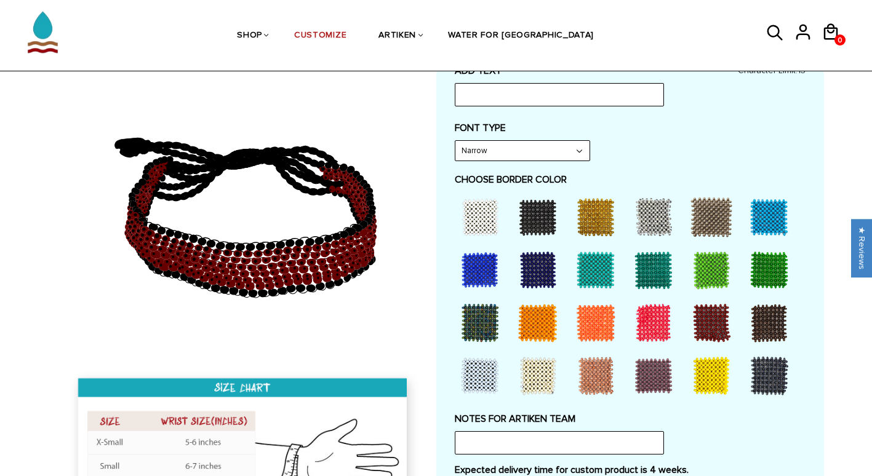
click at [706, 375] on div at bounding box center [711, 375] width 49 height 49
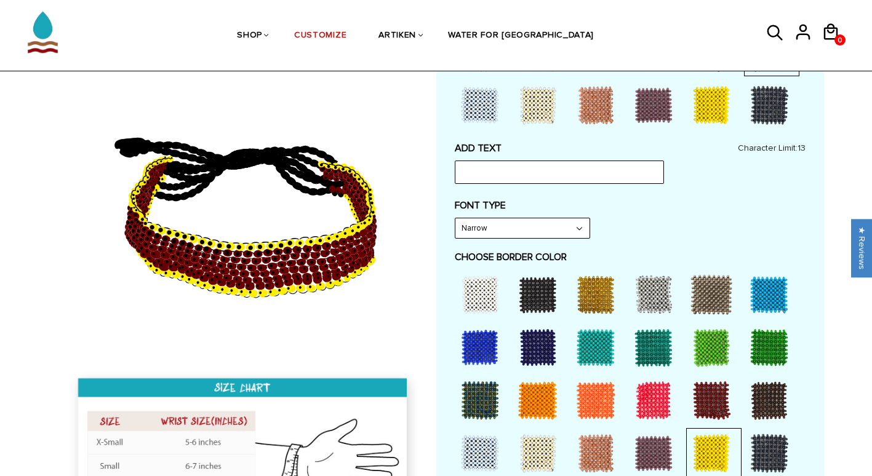
scroll to position [473, 0]
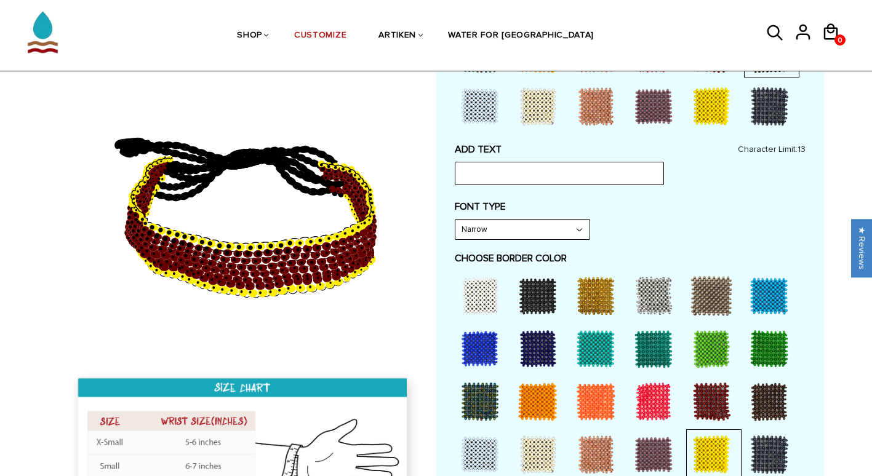
click at [544, 229] on select "Narrow Bold" at bounding box center [523, 230] width 134 height 20
click at [456, 220] on select "Narrow Bold" at bounding box center [523, 230] width 134 height 20
click at [521, 234] on select "Narrow Bold" at bounding box center [523, 230] width 134 height 20
select select "Narrow"
click at [456, 220] on select "Narrow Bold" at bounding box center [523, 230] width 134 height 20
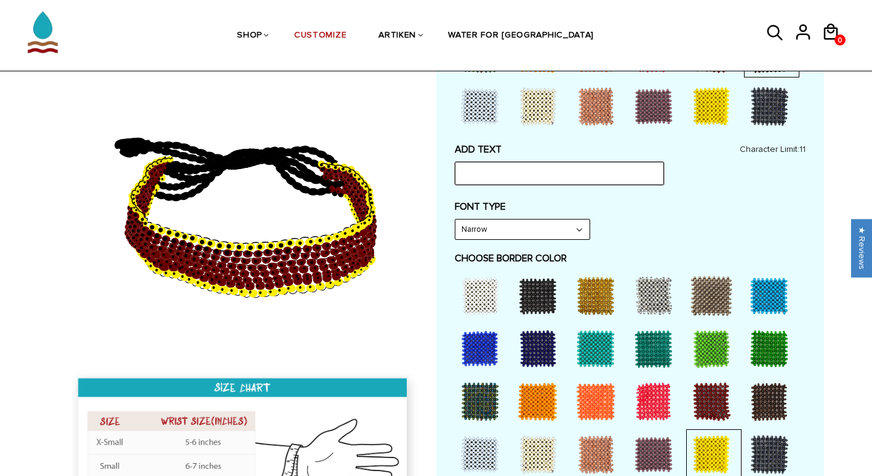
click at [492, 171] on input "text" at bounding box center [559, 173] width 209 height 23
type input "B"
type input "BRONCOS"
